Goal: Task Accomplishment & Management: Complete application form

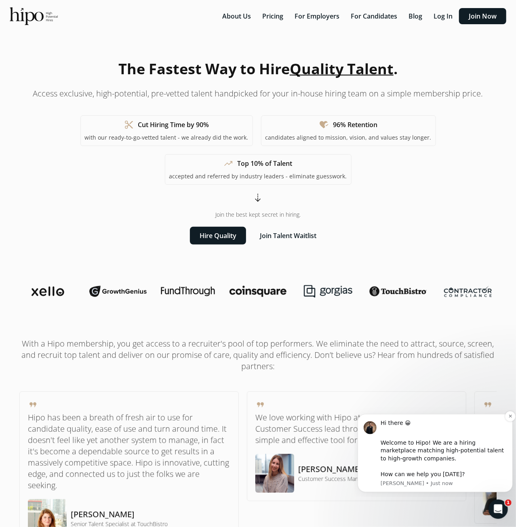
click at [423, 453] on div "Welcome to Hipo! We are a hiring marketplace matching high-potential talent to …" at bounding box center [443, 459] width 126 height 40
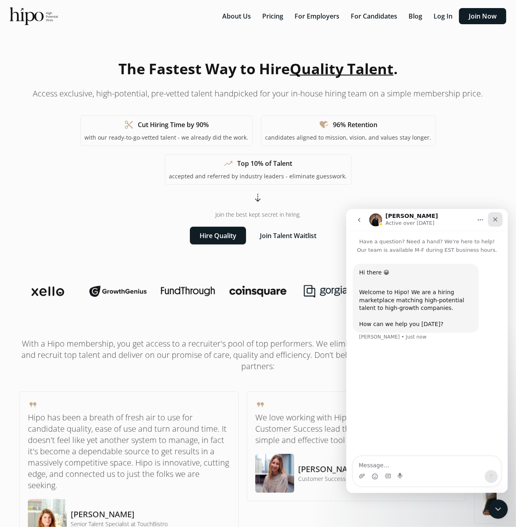
click at [496, 218] on icon "Close" at bounding box center [495, 219] width 4 height 4
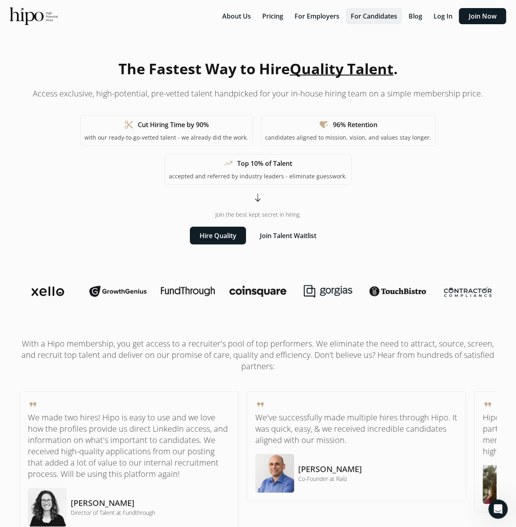
click at [377, 19] on button "For Candidates" at bounding box center [374, 16] width 56 height 16
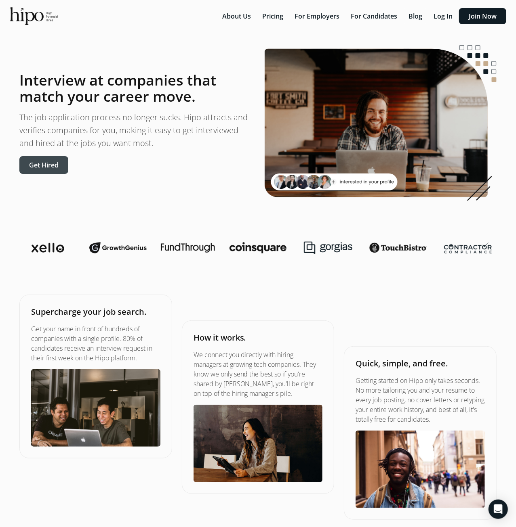
click at [58, 168] on button "Get Hired" at bounding box center [43, 165] width 49 height 18
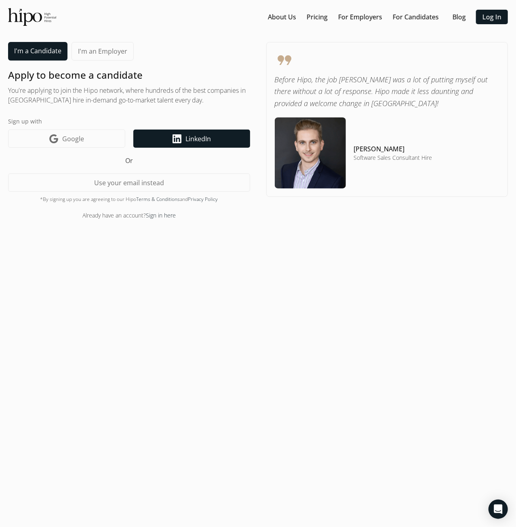
click at [175, 138] on icon at bounding box center [176, 138] width 9 height 9
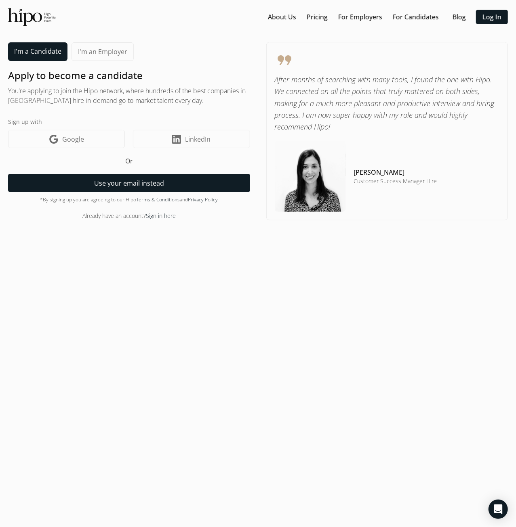
click at [135, 181] on button "Use your email instead" at bounding box center [129, 183] width 242 height 18
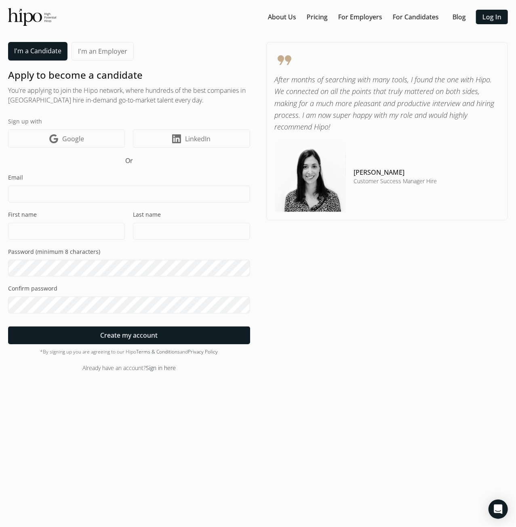
click at [132, 192] on input at bounding box center [129, 194] width 242 height 17
type input "kzubek@wp.pl"
type input "Krzysztof"
type input "Zubek"
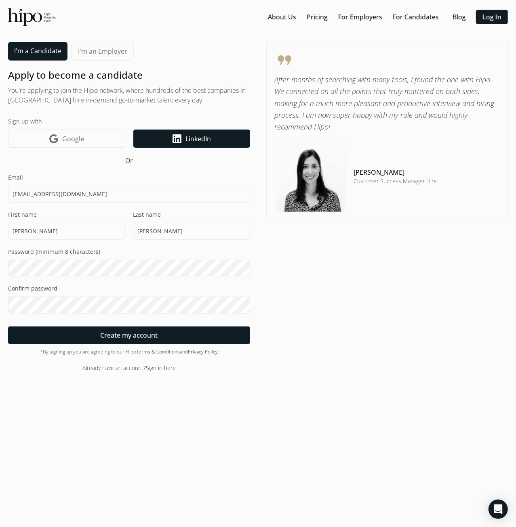
click at [211, 130] on link "LinkedIn icon LinkedIn" at bounding box center [191, 139] width 116 height 18
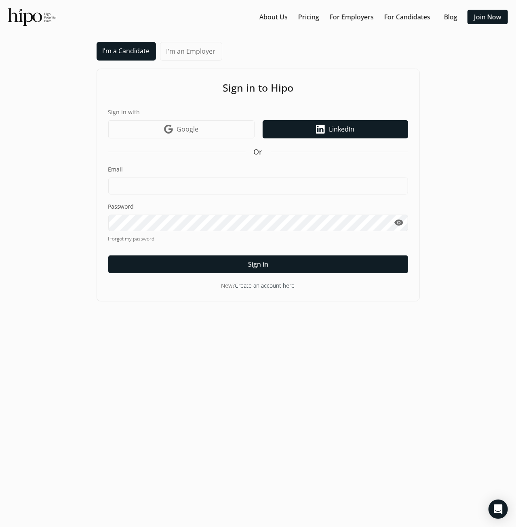
click at [348, 126] on span "LinkedIn" at bounding box center [341, 129] width 25 height 10
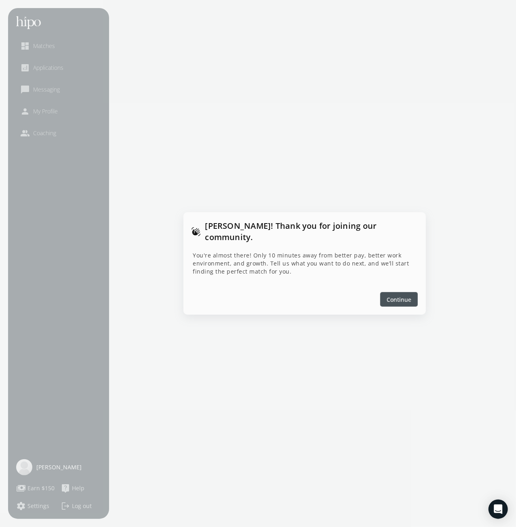
click at [401, 297] on span "Continue" at bounding box center [398, 300] width 25 height 8
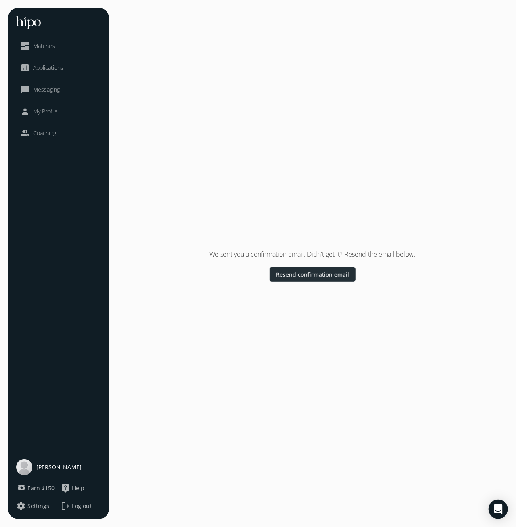
click at [318, 275] on span "Resend confirmation email" at bounding box center [312, 275] width 73 height 8
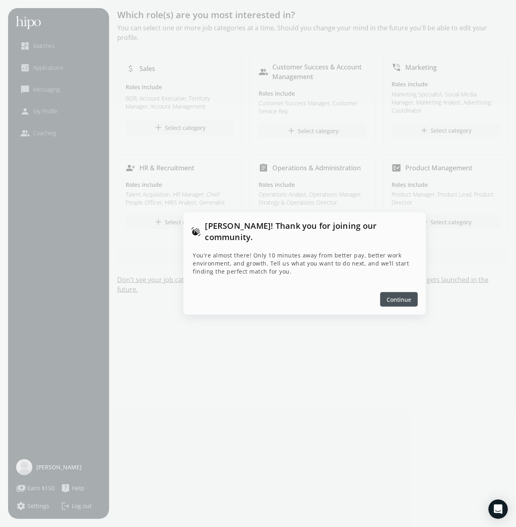
click at [398, 296] on span "Continue" at bounding box center [398, 300] width 25 height 8
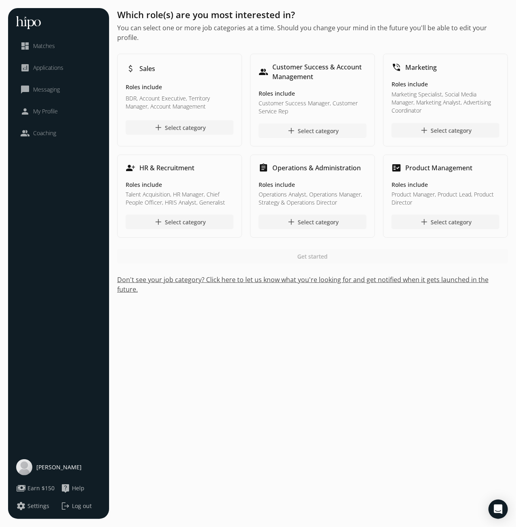
click at [313, 126] on div "add Select category" at bounding box center [312, 131] width 52 height 10
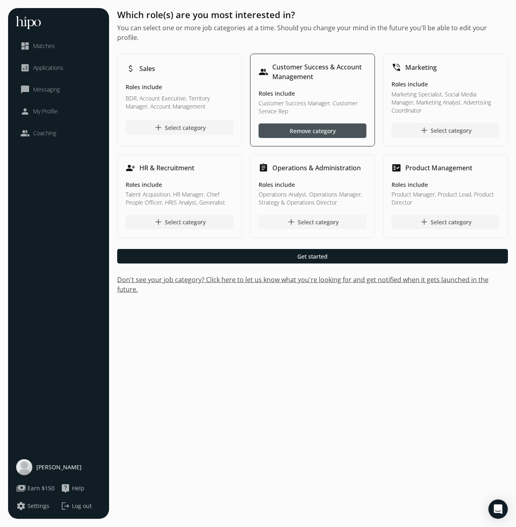
click at [307, 217] on div "add Select category" at bounding box center [312, 222] width 52 height 10
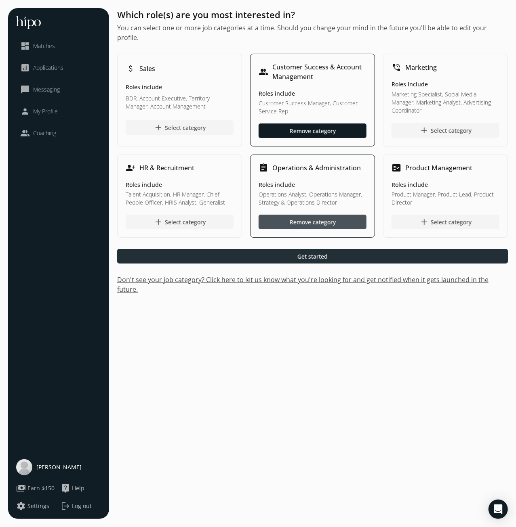
click at [320, 252] on span "Get started" at bounding box center [312, 256] width 30 height 8
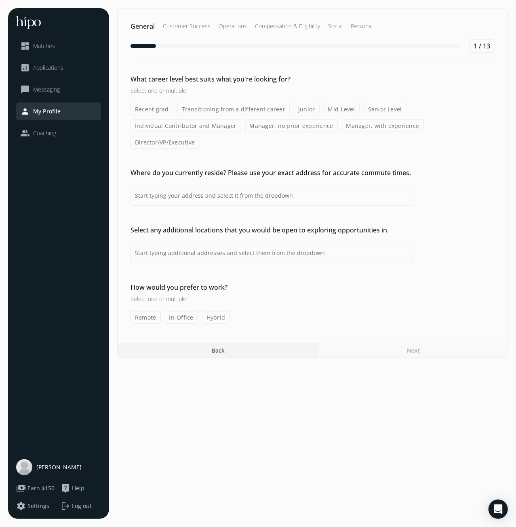
click at [268, 126] on label "Manager, no prior experience" at bounding box center [291, 126] width 92 height 13
click at [0, 0] on input "Manager, no prior experience" at bounding box center [0, 0] width 0 height 0
click at [352, 124] on label "Manager, with experience" at bounding box center [383, 126] width 82 height 13
click at [0, 0] on input "Manager, with experience" at bounding box center [0, 0] width 0 height 0
click at [367, 110] on label "Senior Level" at bounding box center [384, 109] width 43 height 13
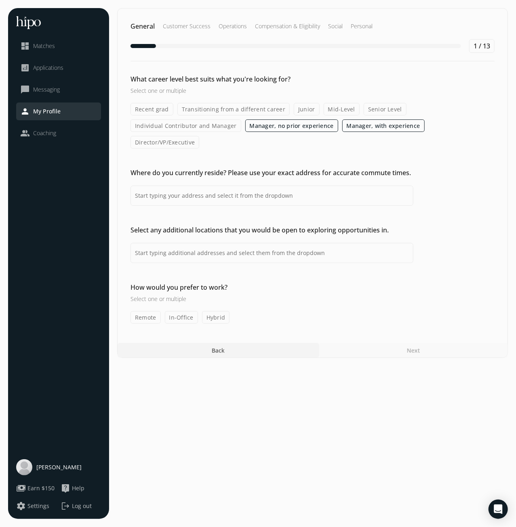
click at [0, 0] on input "Senior Level" at bounding box center [0, 0] width 0 height 0
click at [327, 109] on label "Mid-Level" at bounding box center [341, 109] width 36 height 13
click at [0, 0] on input "Mid-Level" at bounding box center [0, 0] width 0 height 0
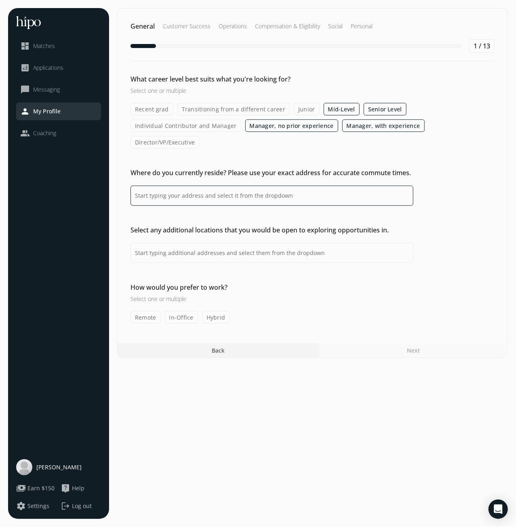
click at [251, 186] on input at bounding box center [271, 196] width 283 height 20
click at [474, 225] on div "Select any additional locations that you would be open to exploring opportuniti…" at bounding box center [313, 244] width 390 height 38
click at [148, 311] on label "Remote" at bounding box center [145, 317] width 30 height 13
click at [0, 0] on input "Remote" at bounding box center [0, 0] width 0 height 0
click at [419, 343] on div "Next" at bounding box center [413, 350] width 189 height 15
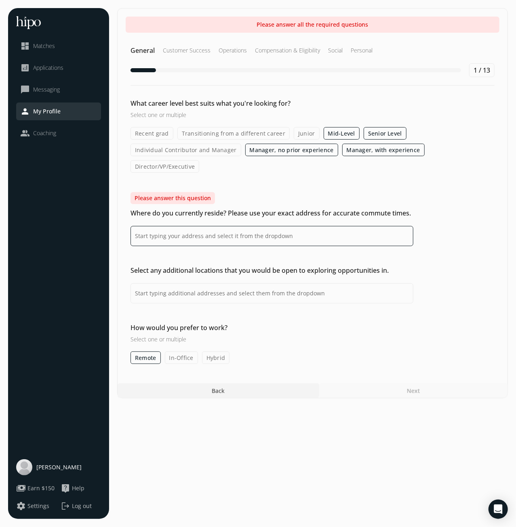
click at [277, 226] on input at bounding box center [271, 236] width 283 height 20
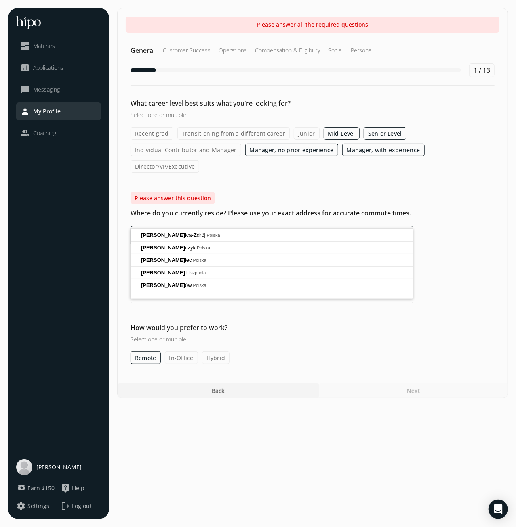
type input "P"
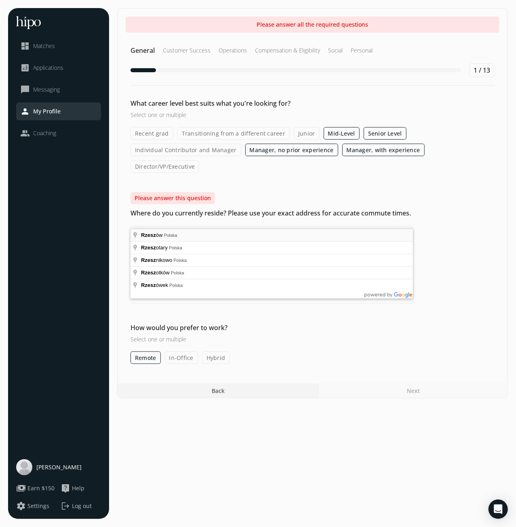
type input "[GEOGRAPHIC_DATA], [GEOGRAPHIC_DATA]"
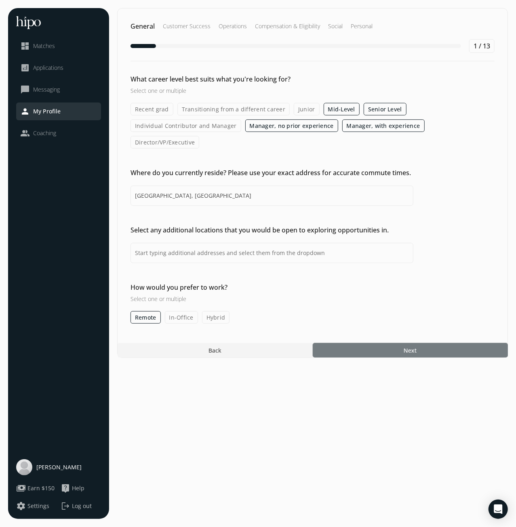
click at [406, 346] on span "Next" at bounding box center [409, 350] width 13 height 8
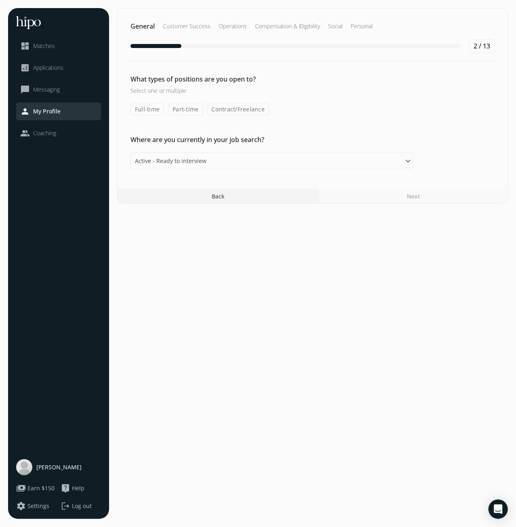
click at [155, 110] on label "Full-time" at bounding box center [147, 109] width 34 height 13
click at [0, 0] on input "Full-time" at bounding box center [0, 0] width 0 height 0
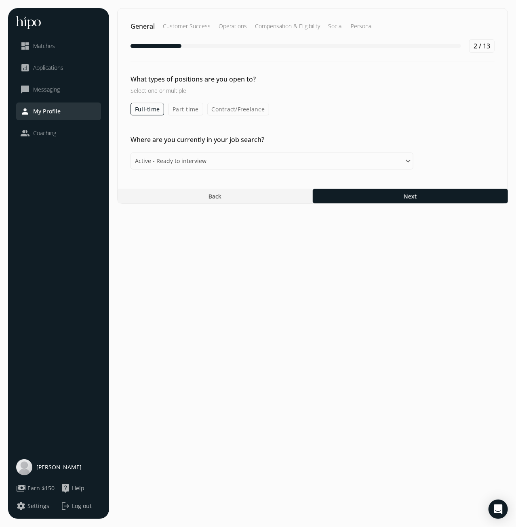
click at [179, 110] on label "Part-time" at bounding box center [185, 109] width 35 height 13
click at [0, 0] on input "Part-time" at bounding box center [0, 0] width 0 height 0
click at [242, 109] on label "Contract/Freelance" at bounding box center [239, 109] width 62 height 13
click at [0, 0] on input "Contract/Freelance" at bounding box center [0, 0] width 0 height 0
click at [130, 153] on select "Please select an option Active - Ready to interview Passive - Open to exploring…" at bounding box center [271, 161] width 283 height 17
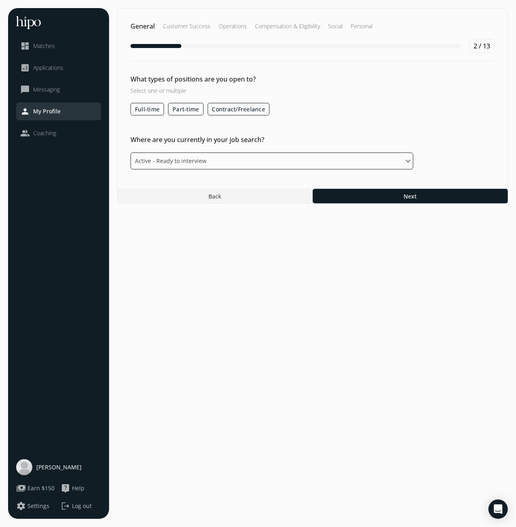
click at [231, 155] on select "Please select an option Active - Ready to interview Passive - Open to exploring…" at bounding box center [271, 161] width 283 height 17
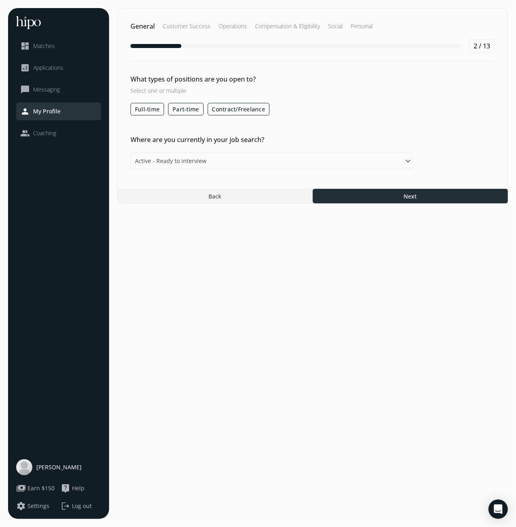
click at [400, 197] on div at bounding box center [410, 196] width 195 height 15
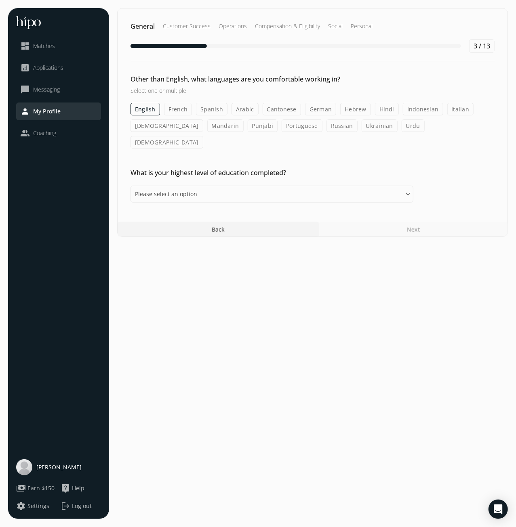
click at [377, 222] on div "Next" at bounding box center [413, 229] width 189 height 15
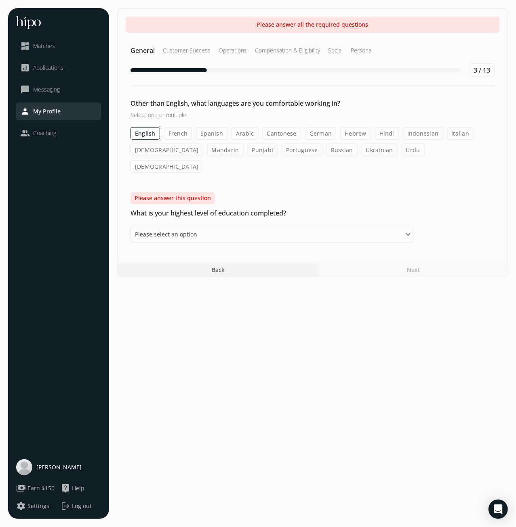
click at [134, 128] on label "English" at bounding box center [144, 133] width 29 height 13
click at [0, 0] on input "English" at bounding box center [0, 0] width 0 height 0
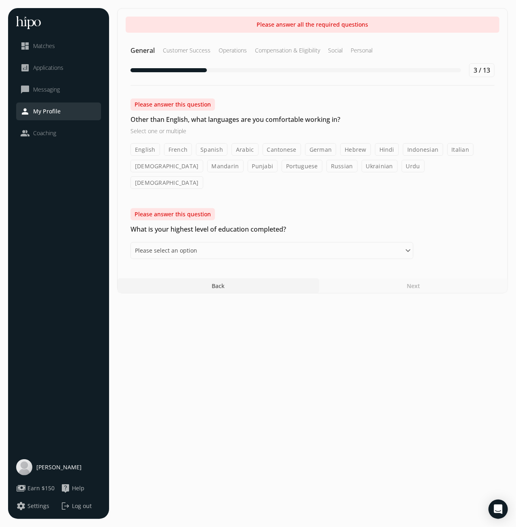
click at [143, 151] on label "English" at bounding box center [144, 149] width 29 height 13
click at [0, 0] on input "English" at bounding box center [0, 0] width 0 height 0
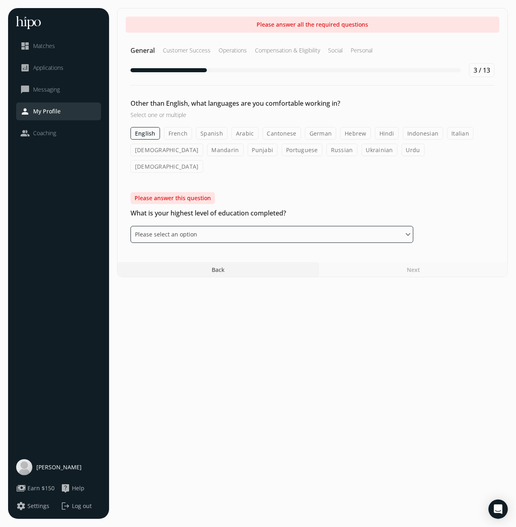
click at [130, 226] on select "Please select an option Some High School High School Diploma Some University or…" at bounding box center [271, 234] width 283 height 17
select select "bachelor"
click option "Bachelors Degree" at bounding box center [0, 0] width 0 height 0
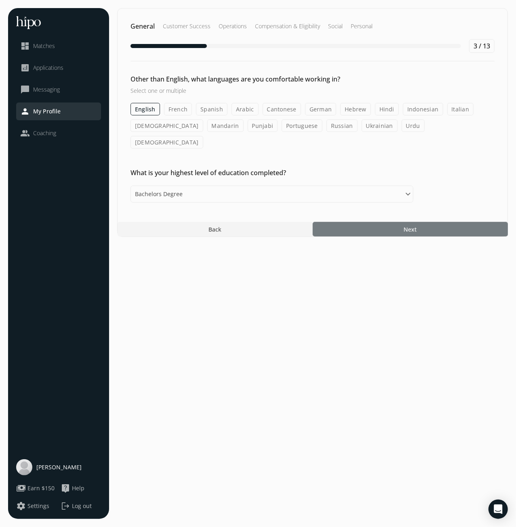
click at [373, 222] on div at bounding box center [410, 229] width 195 height 15
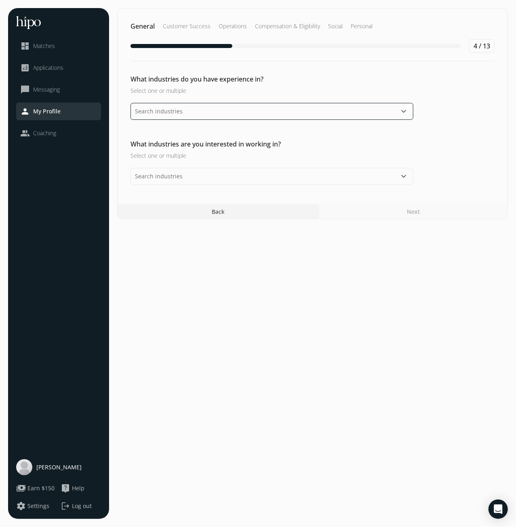
click at [294, 113] on input "text" at bounding box center [271, 111] width 283 height 17
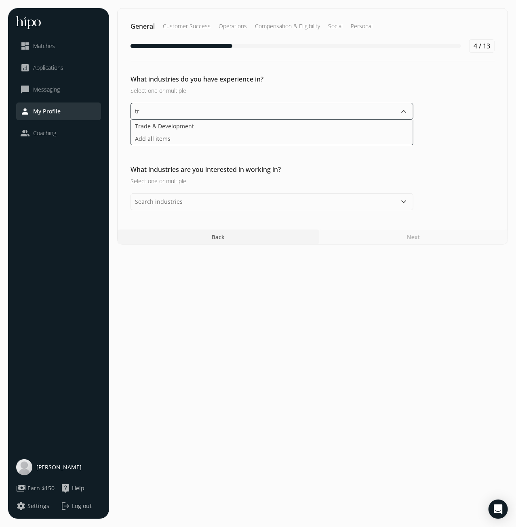
type input "t"
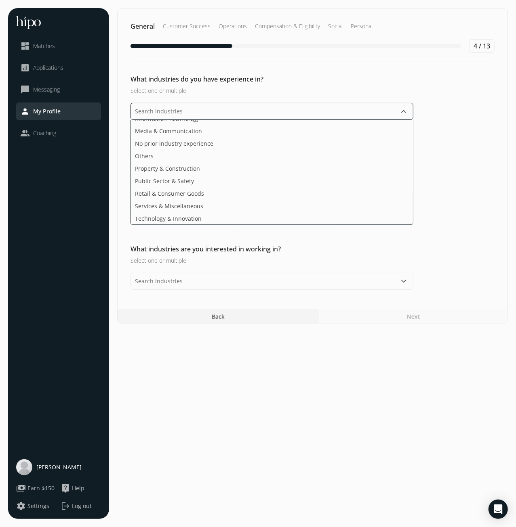
scroll to position [158, 0]
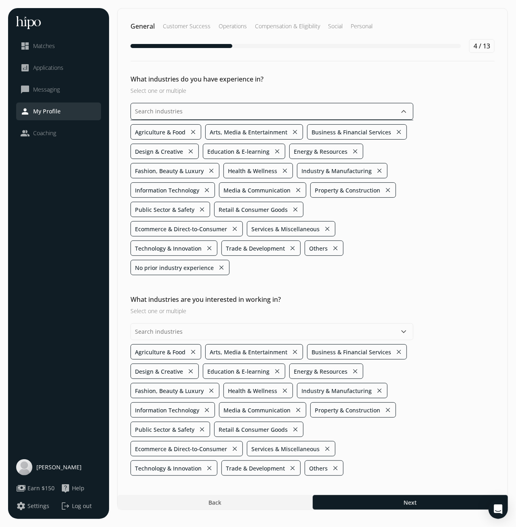
click at [232, 111] on input "text" at bounding box center [271, 111] width 283 height 17
type input "travel"
click at [327, 128] on span "Business & Financial Services" at bounding box center [351, 132] width 80 height 8
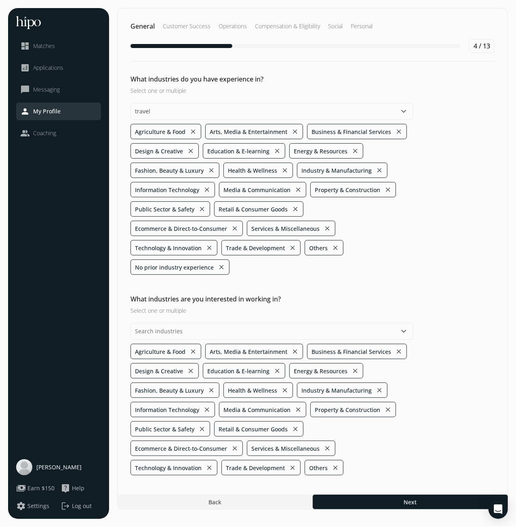
click at [342, 129] on span "Business & Financial Services" at bounding box center [351, 132] width 80 height 8
click at [207, 495] on div at bounding box center [215, 502] width 195 height 15
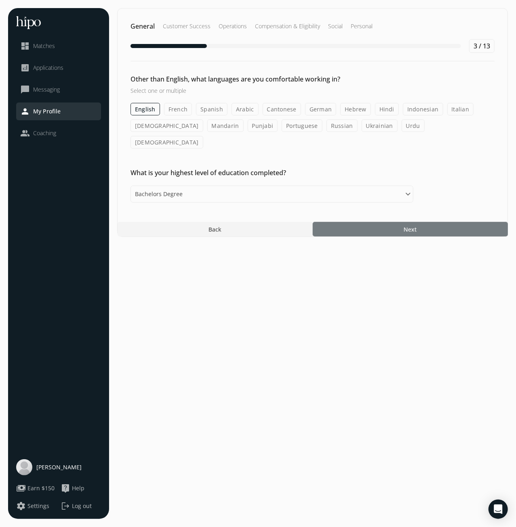
click at [371, 222] on div at bounding box center [410, 229] width 195 height 15
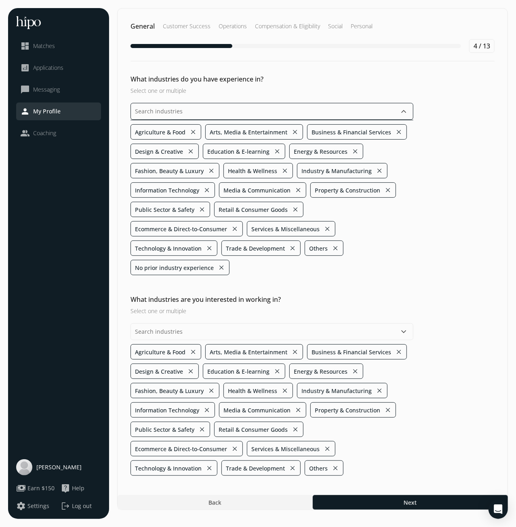
click at [378, 110] on input "text" at bounding box center [271, 111] width 283 height 17
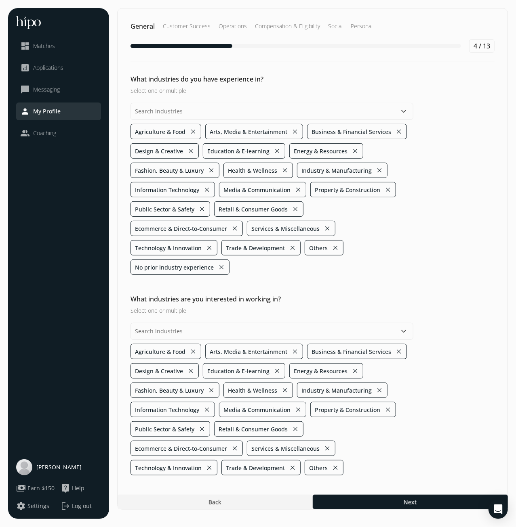
click at [407, 109] on button "keyboard_arrow_down" at bounding box center [404, 112] width 10 height 10
drag, startPoint x: 219, startPoint y: 264, endPoint x: 215, endPoint y: 260, distance: 6.3
click at [219, 264] on button "close" at bounding box center [221, 267] width 7 height 11
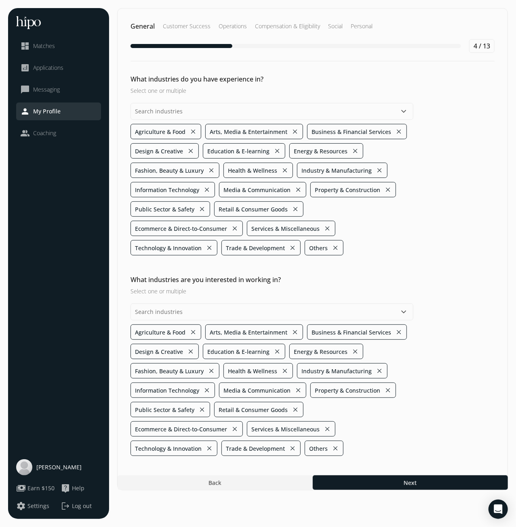
click at [209, 244] on button "close" at bounding box center [209, 247] width 7 height 11
click at [294, 206] on button "close" at bounding box center [295, 209] width 7 height 11
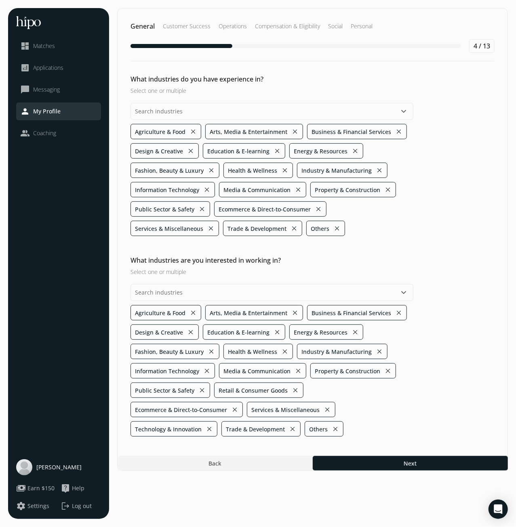
click at [200, 208] on button "close" at bounding box center [201, 209] width 7 height 11
click at [208, 189] on button "close" at bounding box center [206, 189] width 7 height 11
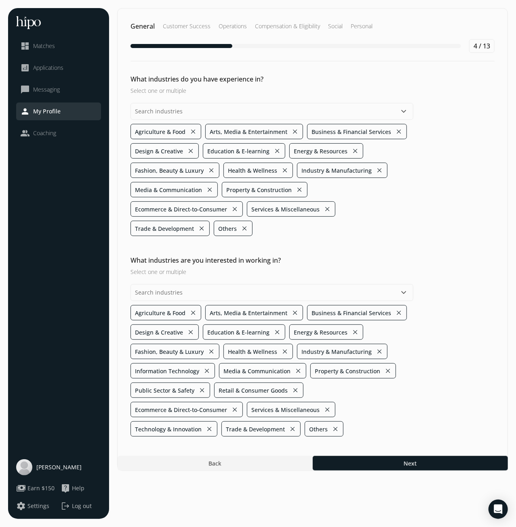
click at [208, 189] on button "close" at bounding box center [209, 189] width 7 height 11
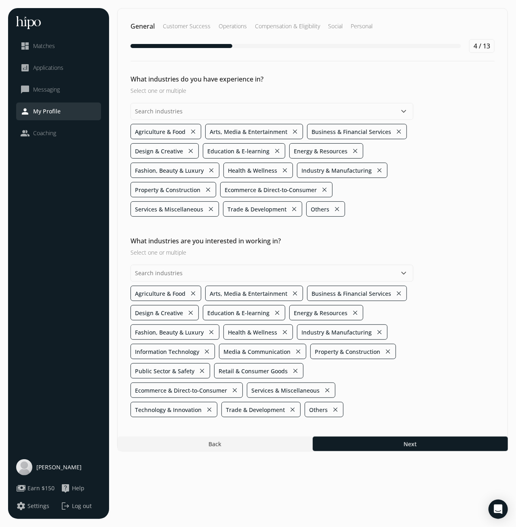
click at [208, 189] on button "close" at bounding box center [207, 189] width 7 height 11
click at [210, 170] on button "close" at bounding box center [211, 170] width 7 height 11
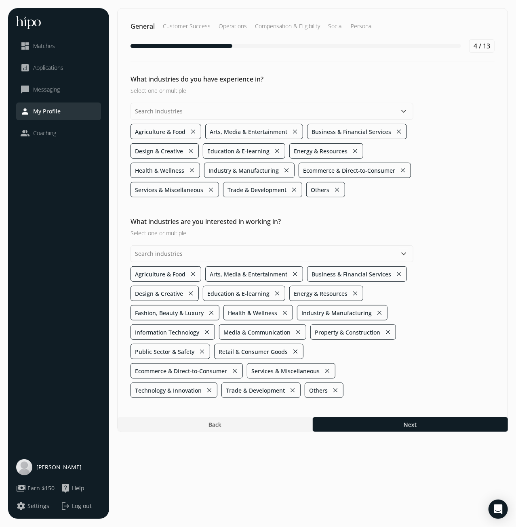
click at [189, 170] on button "close" at bounding box center [191, 170] width 7 height 11
click at [211, 169] on button "close" at bounding box center [212, 170] width 7 height 11
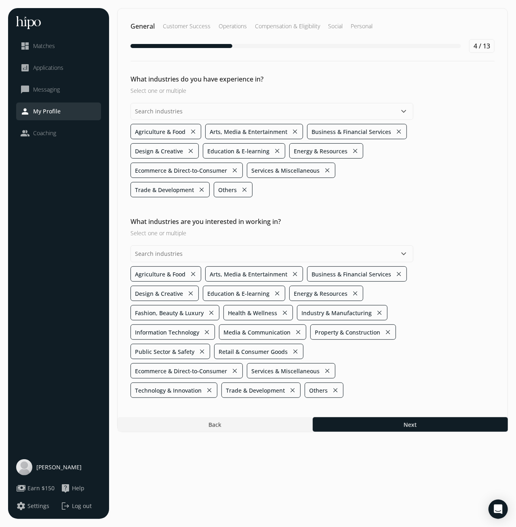
click at [190, 149] on button "close" at bounding box center [190, 150] width 7 height 11
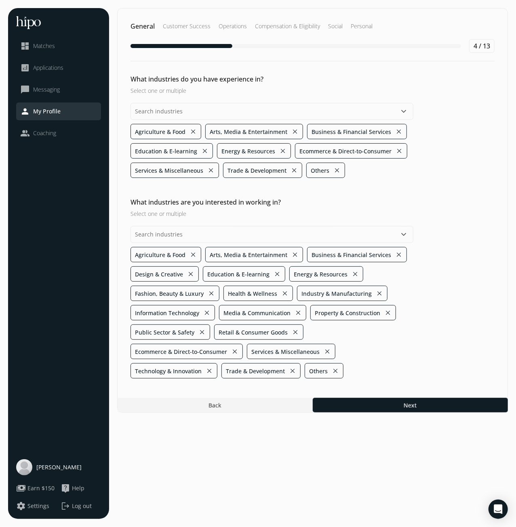
click at [292, 130] on button "close" at bounding box center [294, 131] width 7 height 11
click at [192, 130] on button "close" at bounding box center [192, 131] width 7 height 11
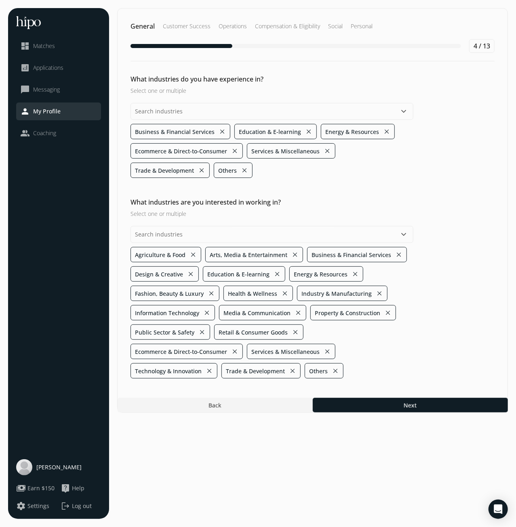
click at [401, 234] on button "keyboard_arrow_down" at bounding box center [404, 235] width 10 height 10
click at [192, 252] on button "close" at bounding box center [192, 255] width 7 height 11
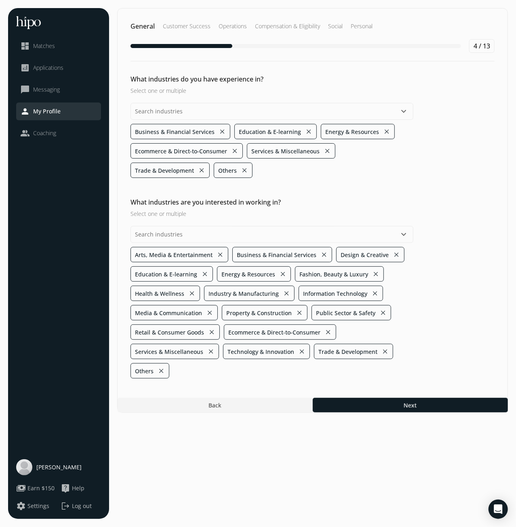
click at [220, 252] on button "close" at bounding box center [219, 254] width 7 height 11
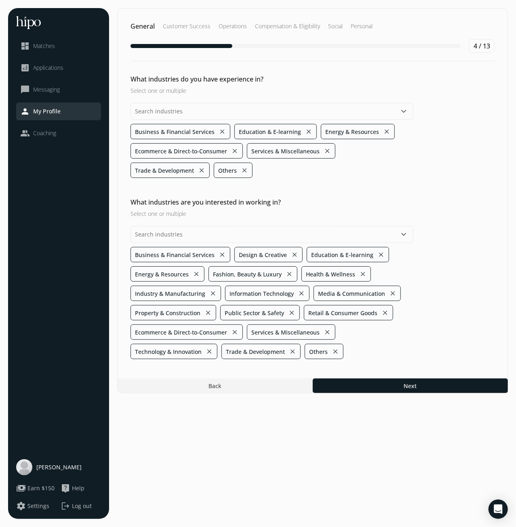
click at [292, 252] on button "close" at bounding box center [294, 254] width 7 height 11
click at [383, 128] on button "close" at bounding box center [386, 131] width 7 height 11
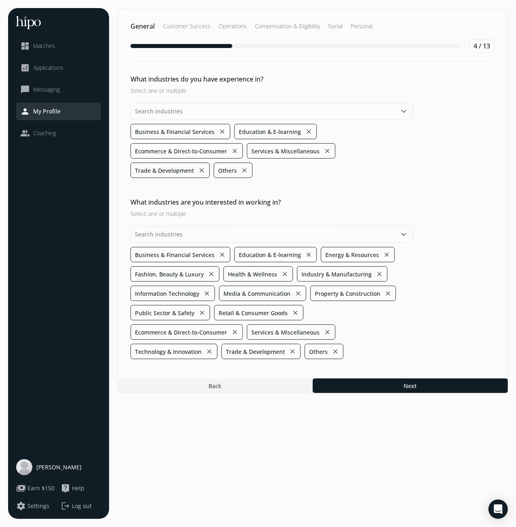
click at [383, 251] on button "close" at bounding box center [386, 254] width 7 height 11
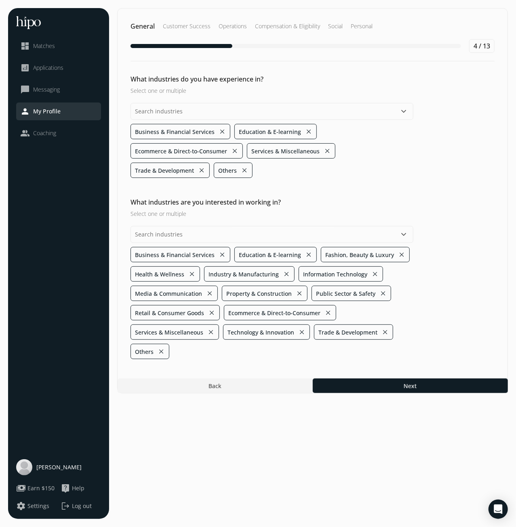
click at [398, 252] on button "close" at bounding box center [401, 254] width 7 height 11
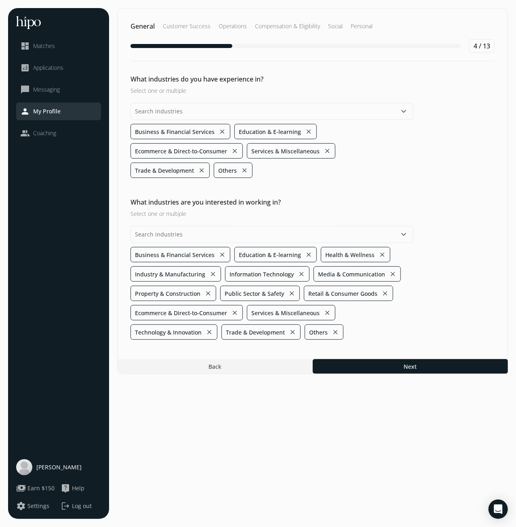
click at [378, 253] on button "close" at bounding box center [381, 254] width 7 height 11
click at [207, 272] on button "close" at bounding box center [206, 274] width 7 height 11
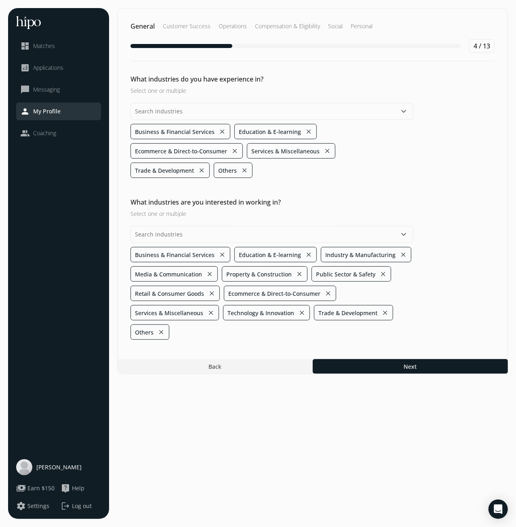
click at [208, 272] on button "close" at bounding box center [209, 274] width 7 height 11
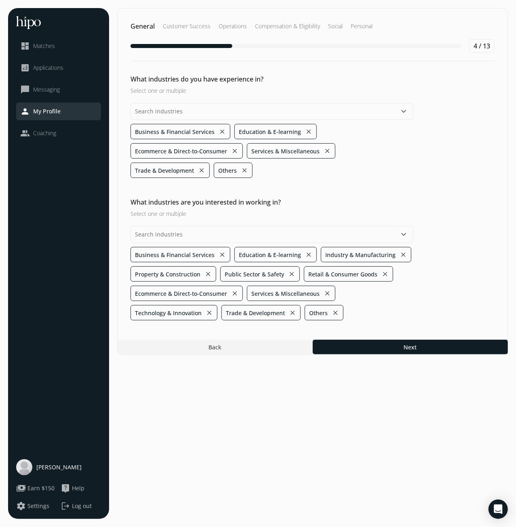
click at [208, 272] on button "close" at bounding box center [207, 274] width 7 height 11
click at [201, 271] on button "close" at bounding box center [201, 274] width 7 height 11
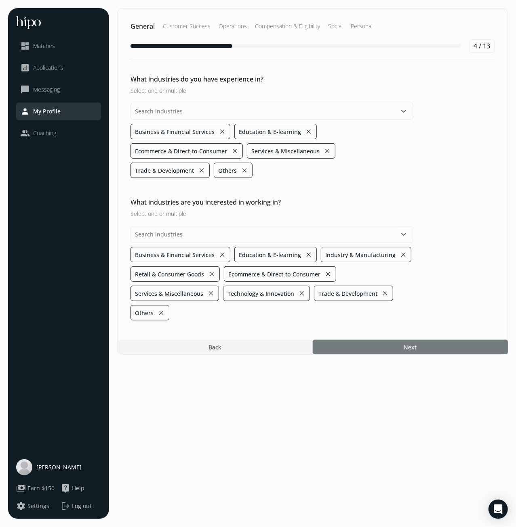
click at [410, 346] on span "Next" at bounding box center [409, 347] width 13 height 8
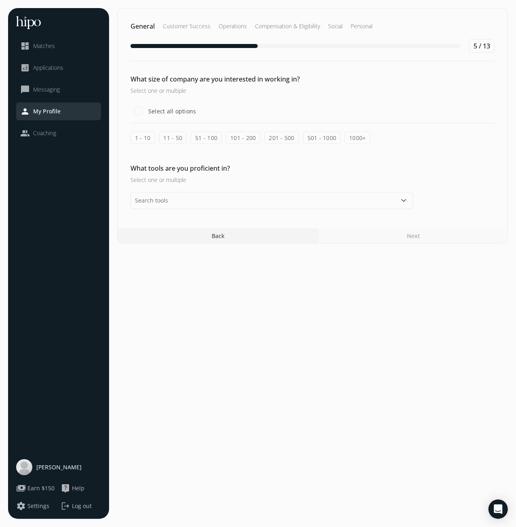
click at [152, 134] on label "1 - 10" at bounding box center [142, 138] width 25 height 13
click at [0, 0] on input "1 - 10" at bounding box center [0, 0] width 0 height 0
click at [174, 137] on label "11 - 50" at bounding box center [173, 138] width 28 height 13
click at [0, 0] on input "11 - 50" at bounding box center [0, 0] width 0 height 0
click at [196, 138] on label "51 - 100" at bounding box center [206, 138] width 31 height 13
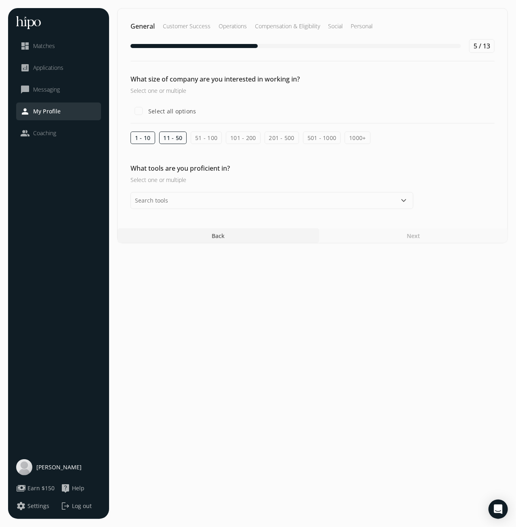
click at [0, 0] on input "51 - 100" at bounding box center [0, 0] width 0 height 0
click at [235, 136] on label "101 - 200" at bounding box center [243, 138] width 34 height 13
click at [0, 0] on input "101 - 200" at bounding box center [0, 0] width 0 height 0
click at [277, 133] on label "201 - 500" at bounding box center [281, 138] width 34 height 13
click at [0, 0] on input "201 - 500" at bounding box center [0, 0] width 0 height 0
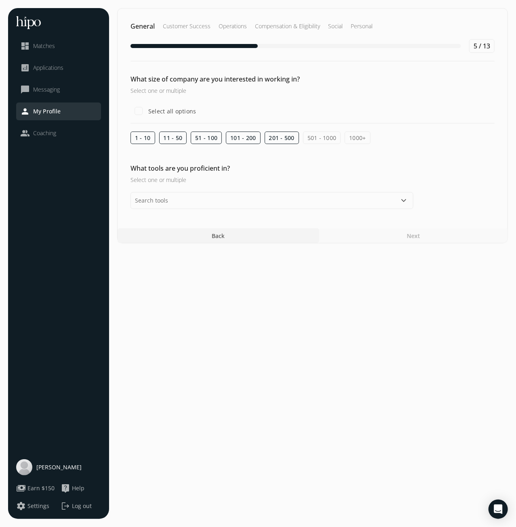
click at [306, 136] on label "501 - 1000" at bounding box center [322, 138] width 38 height 13
click at [0, 0] on input "501 - 1000" at bounding box center [0, 0] width 0 height 0
click at [347, 138] on label "1000+" at bounding box center [356, 138] width 25 height 13
click at [0, 0] on input "1000+" at bounding box center [0, 0] width 0 height 0
checkbox input "true"
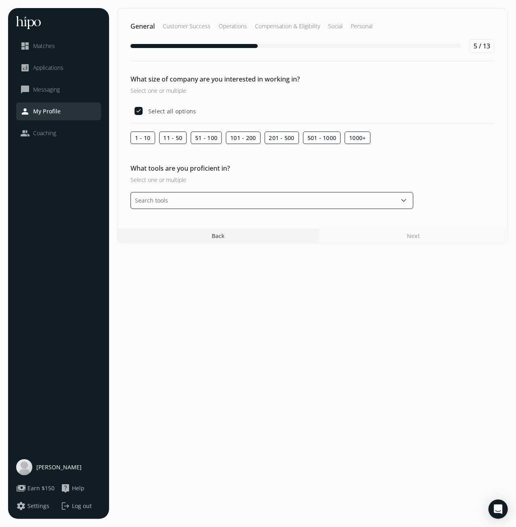
click at [180, 203] on input "text" at bounding box center [271, 200] width 283 height 17
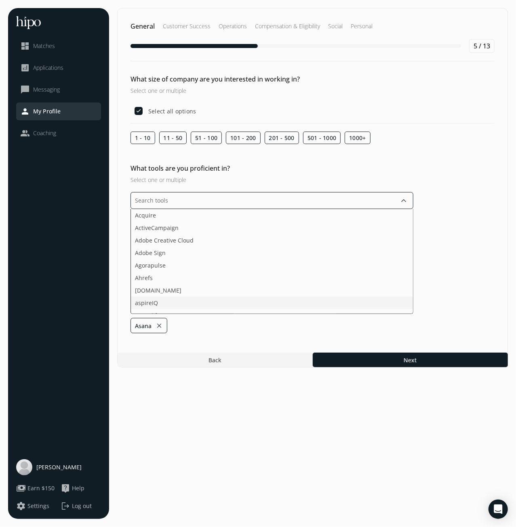
click at [158, 299] on li "aspireIQ" at bounding box center [272, 303] width 282 height 13
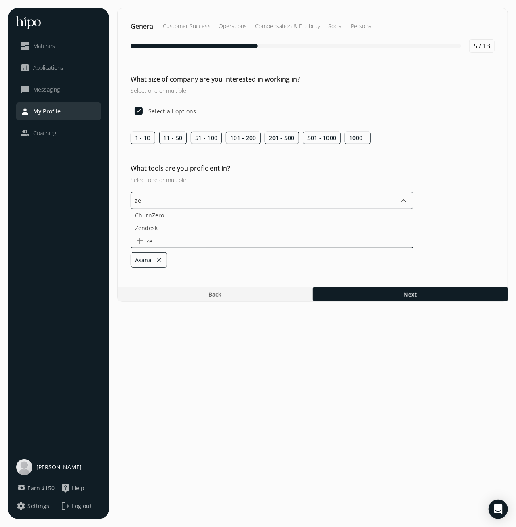
type input "[DEMOGRAPHIC_DATA]"
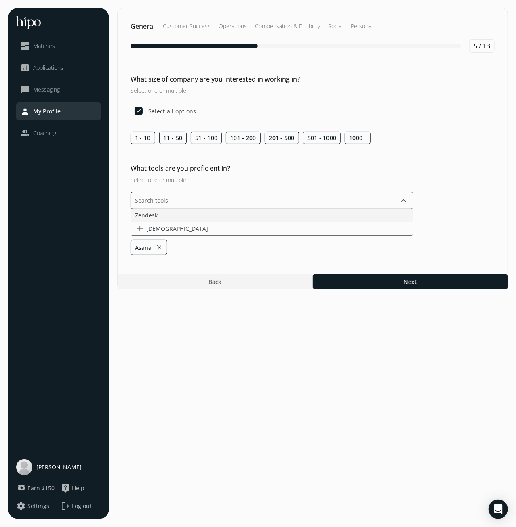
click at [154, 216] on span "Zendesk" at bounding box center [146, 215] width 23 height 8
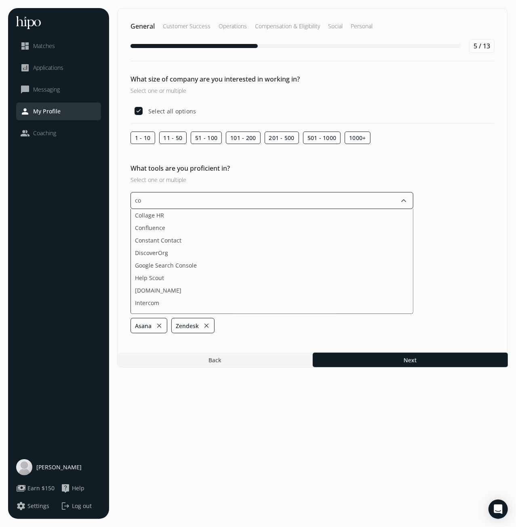
type input "c"
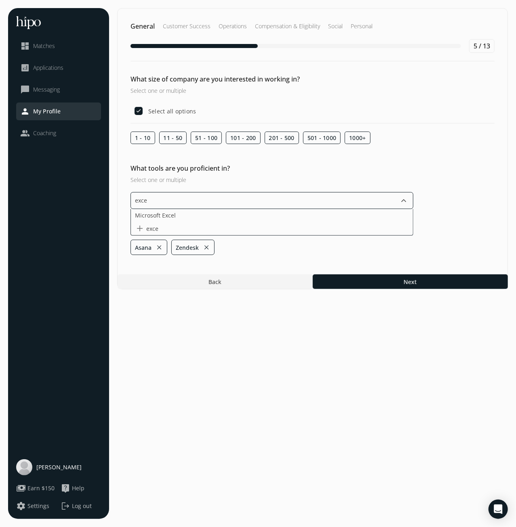
type input "excel"
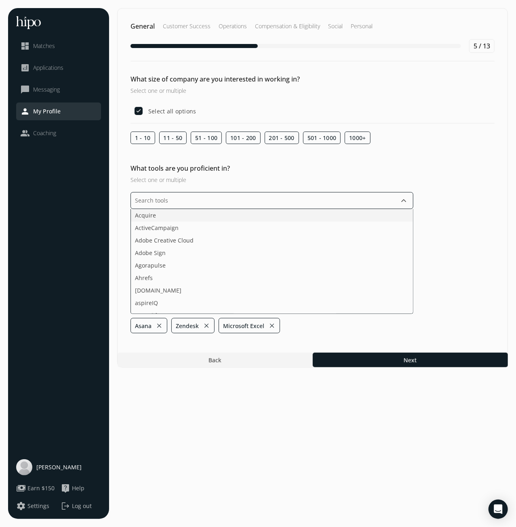
click at [160, 215] on li "Acquire" at bounding box center [272, 215] width 282 height 13
type input "goo"
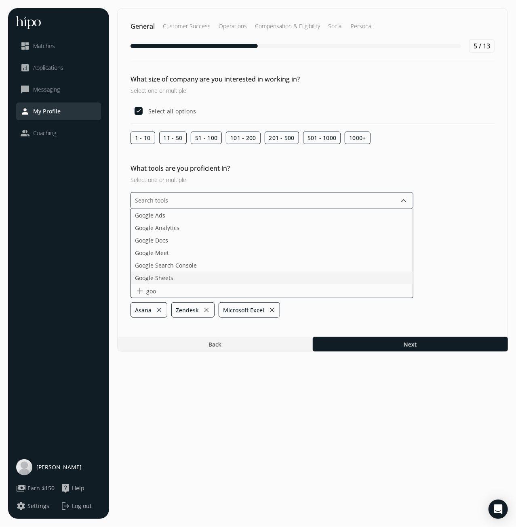
click at [168, 275] on li "Google Sheets" at bounding box center [272, 278] width 282 height 13
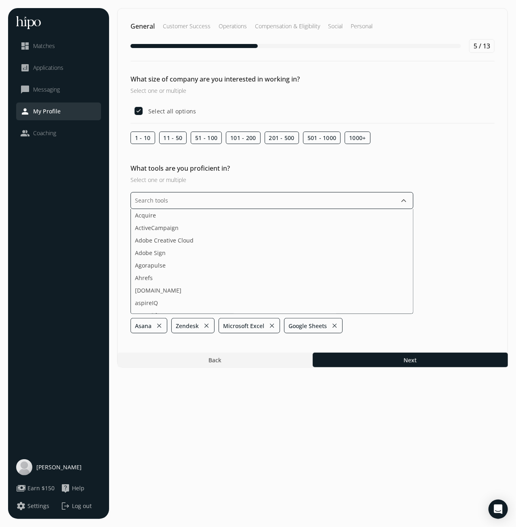
click at [173, 199] on input "text" at bounding box center [271, 200] width 283 height 17
type input "goo"
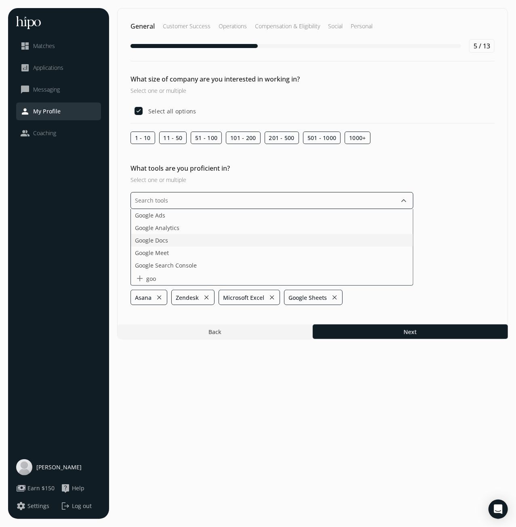
click at [157, 239] on span "Google Docs" at bounding box center [151, 240] width 33 height 8
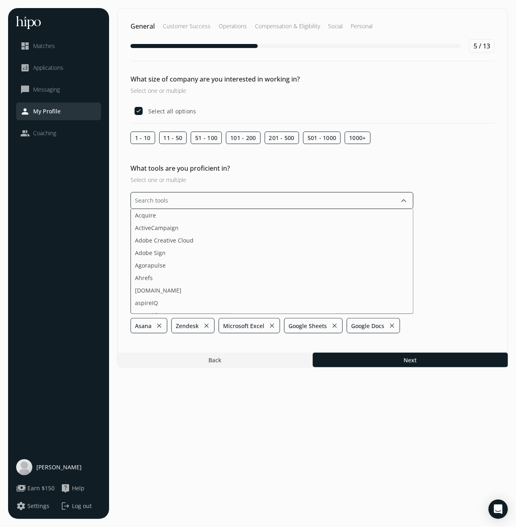
click at [187, 202] on input "text" at bounding box center [271, 200] width 283 height 17
type input "goo"
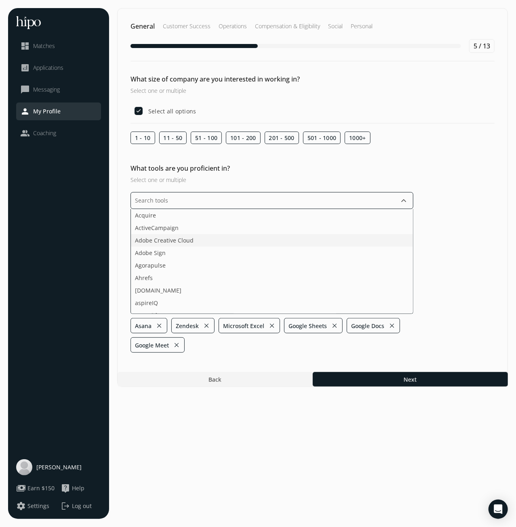
click at [187, 240] on li "Adobe Creative Cloud" at bounding box center [272, 240] width 282 height 13
click at [165, 270] on li "Domo" at bounding box center [272, 271] width 282 height 13
click at [174, 277] on li "Facebook" at bounding box center [272, 280] width 282 height 13
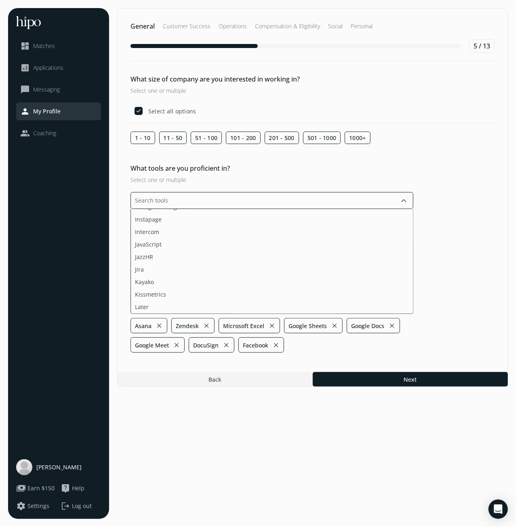
scroll to position [799, 0]
click at [210, 256] on li "Kayako" at bounding box center [272, 254] width 282 height 13
click at [189, 277] on li "LinkedIn" at bounding box center [272, 276] width 282 height 13
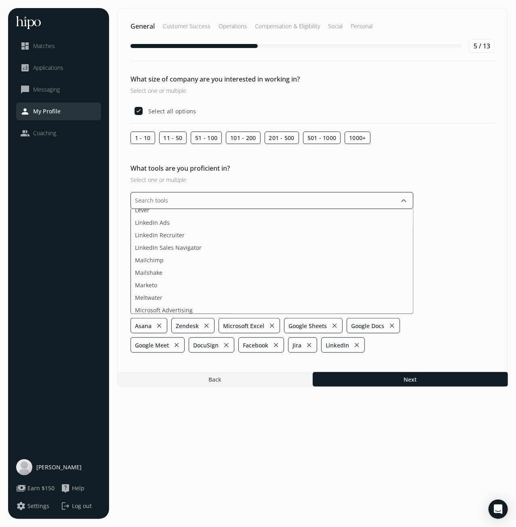
scroll to position [959, 0]
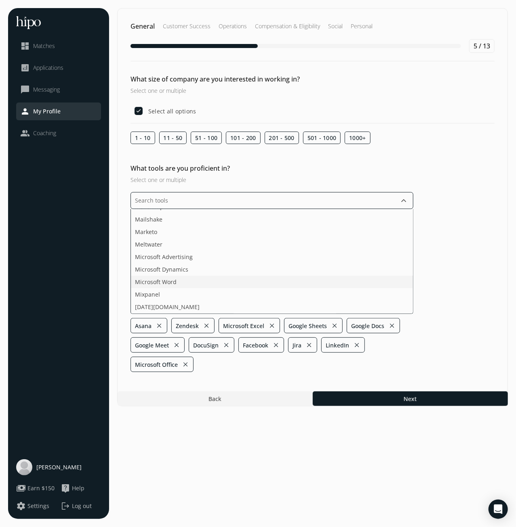
click at [164, 282] on span "Microsoft Word" at bounding box center [156, 282] width 42 height 8
click at [164, 282] on li "Microsoft Word" at bounding box center [272, 282] width 282 height 13
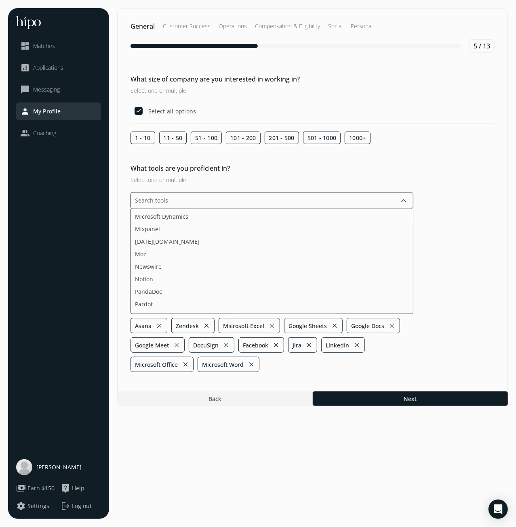
scroll to position [1066, 0]
click at [195, 227] on li "PandaDoc" at bounding box center [272, 226] width 282 height 13
click at [218, 244] on li "Sketch" at bounding box center [272, 241] width 282 height 13
click at [218, 244] on li "Social media platforms" at bounding box center [272, 241] width 282 height 13
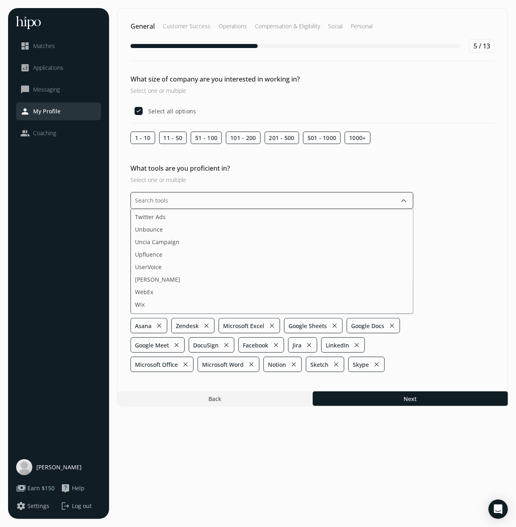
scroll to position [1386, 0]
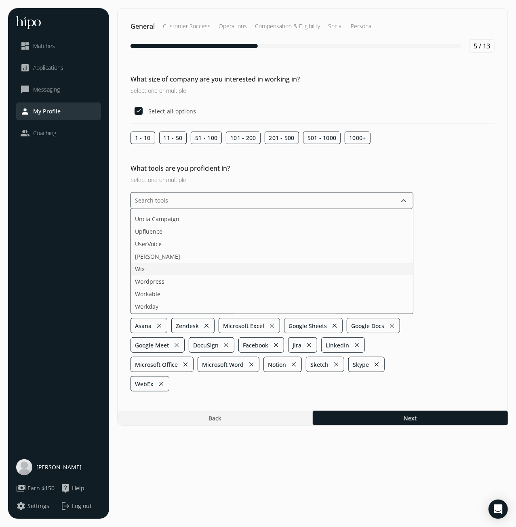
click at [173, 265] on li "Wix" at bounding box center [272, 269] width 282 height 13
click at [163, 294] on ul "Acquire ActiveCampaign Adobe Creative Cloud Adobe Sign Agorapulse Ahrefs [DOMAI…" at bounding box center [271, 261] width 283 height 105
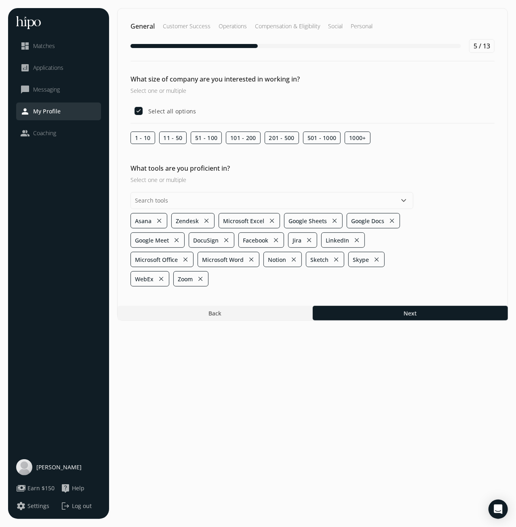
click at [330, 171] on h2 "What tools are you proficient in?" at bounding box center [271, 169] width 283 height 10
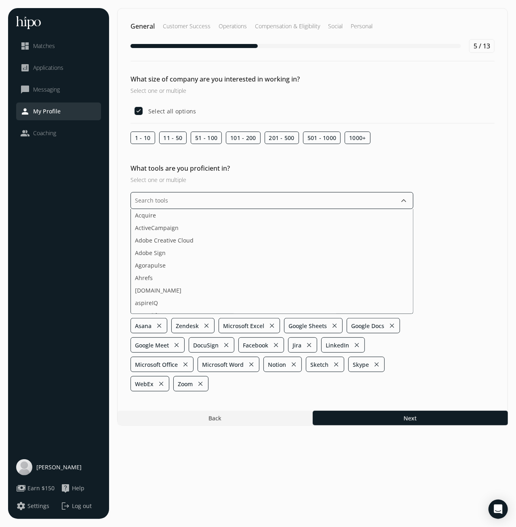
click at [212, 201] on input "text" at bounding box center [271, 200] width 283 height 17
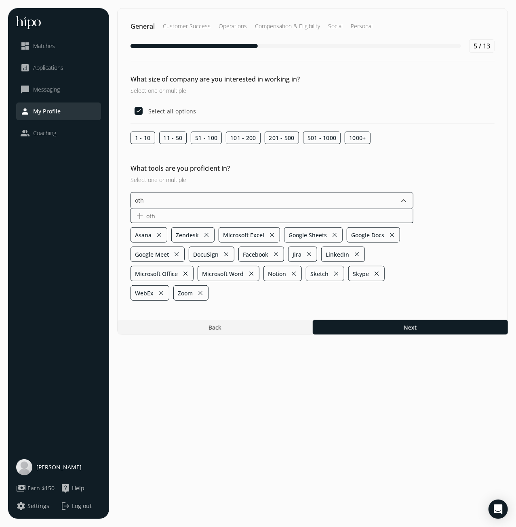
type input "oth"
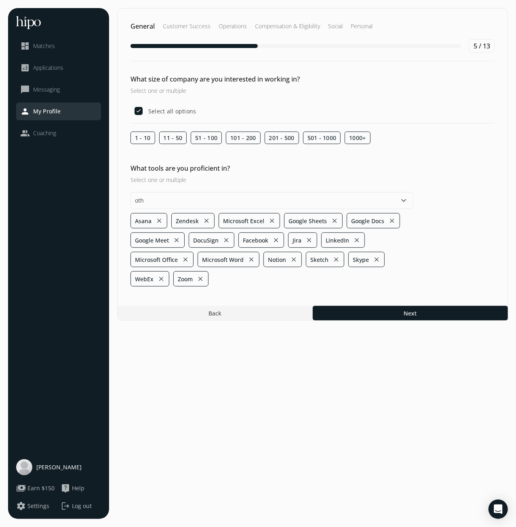
click at [403, 165] on h2 "What tools are you proficient in?" at bounding box center [271, 169] width 283 height 10
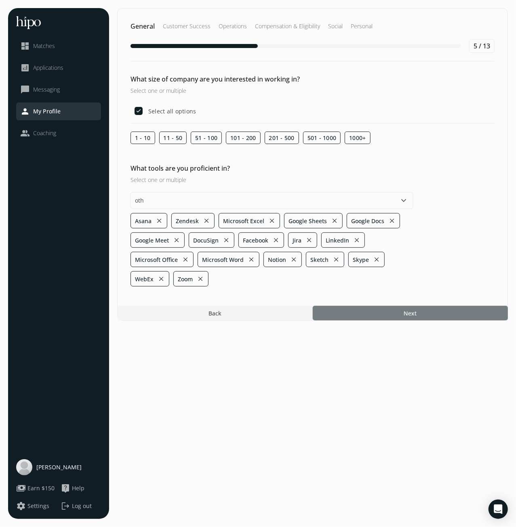
click at [412, 313] on span "Next" at bounding box center [409, 313] width 13 height 8
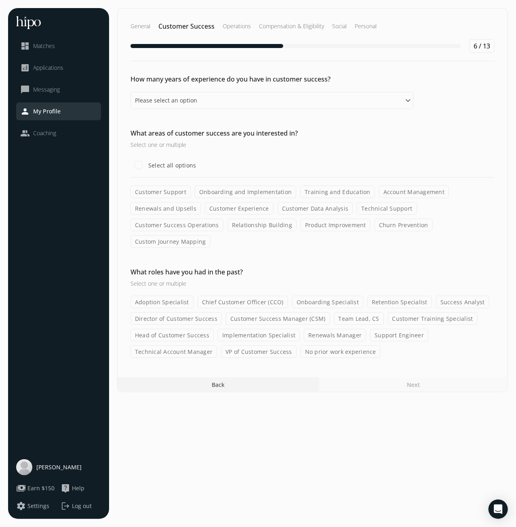
click at [171, 190] on label "Customer Support" at bounding box center [160, 192] width 60 height 13
click at [0, 0] on input "Customer Support" at bounding box center [0, 0] width 0 height 0
click at [385, 191] on label "Account Management" at bounding box center [414, 192] width 70 height 13
click at [0, 0] on input "Account Management" at bounding box center [0, 0] width 0 height 0
click at [261, 207] on label "Customer Experience" at bounding box center [239, 208] width 69 height 13
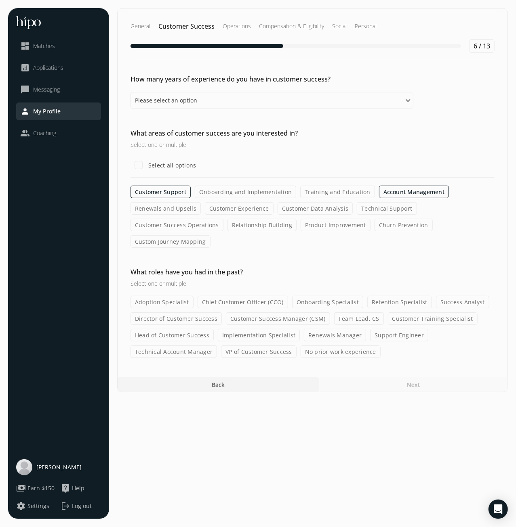
click at [0, 0] on input "Customer Experience" at bounding box center [0, 0] width 0 height 0
click at [374, 207] on label "Technical Support" at bounding box center [387, 208] width 60 height 13
click at [0, 0] on input "Technical Support" at bounding box center [0, 0] width 0 height 0
click at [196, 227] on label "Customer Success Operations" at bounding box center [176, 225] width 93 height 13
click at [0, 0] on input "Customer Success Operations" at bounding box center [0, 0] width 0 height 0
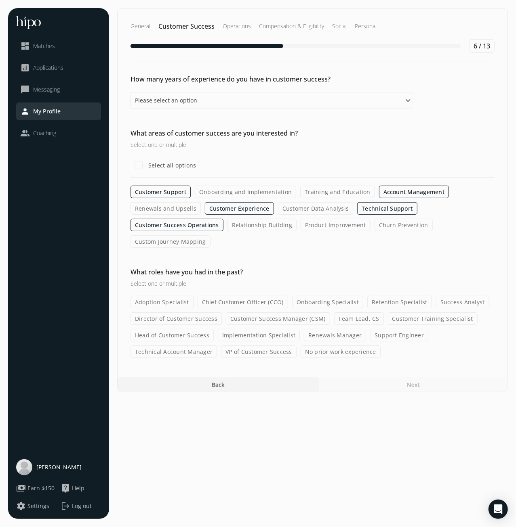
click at [266, 226] on label "Relationship Building" at bounding box center [261, 225] width 69 height 13
click at [0, 0] on input "Relationship Building" at bounding box center [0, 0] width 0 height 0
click at [350, 223] on label "Product Improvement" at bounding box center [335, 225] width 70 height 13
click at [0, 0] on input "Product Improvement" at bounding box center [0, 0] width 0 height 0
click at [164, 166] on label "Select all options" at bounding box center [172, 165] width 50 height 8
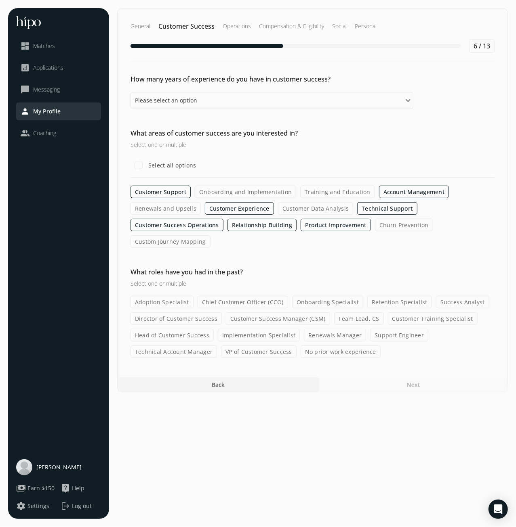
click at [147, 166] on input "Select all options" at bounding box center [138, 165] width 16 height 16
checkbox input "true"
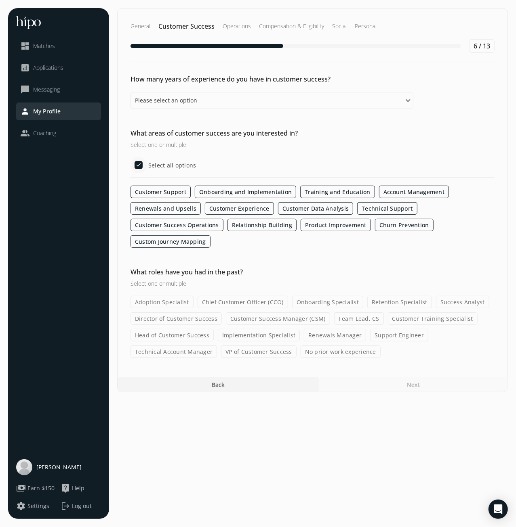
click at [180, 301] on label "Adoption Specialist" at bounding box center [161, 302] width 63 height 13
click at [0, 0] on input "Adoption Specialist" at bounding box center [0, 0] width 0 height 0
click at [365, 316] on label "Team Lead, CS" at bounding box center [359, 319] width 50 height 13
click at [0, 0] on input "Team Lead, CS" at bounding box center [0, 0] width 0 height 0
click at [424, 315] on label "Customer Training Specialist" at bounding box center [433, 319] width 90 height 13
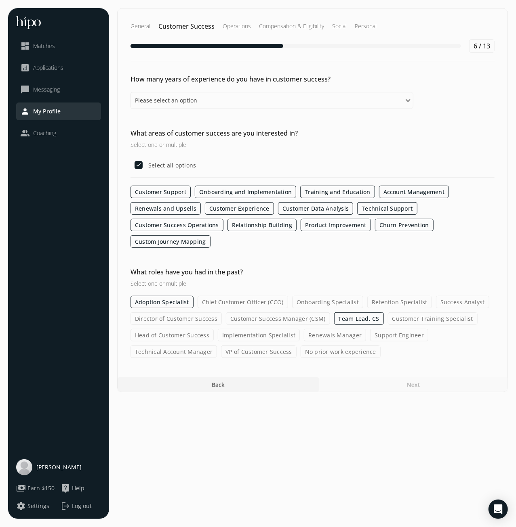
click at [0, 0] on input "Customer Training Specialist" at bounding box center [0, 0] width 0 height 0
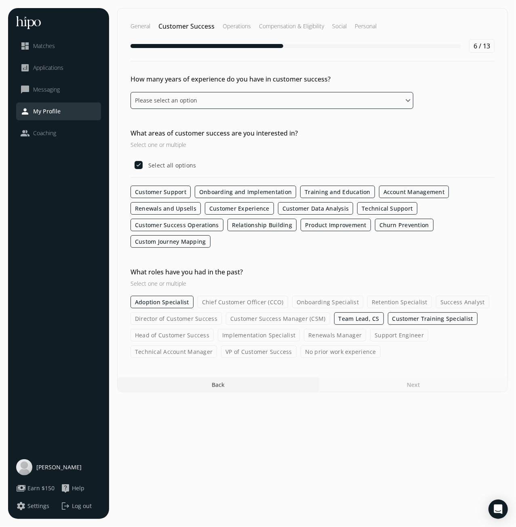
click at [130, 92] on select "Please select an option 0 - 1 years 2 - 3 years 4 - 5 years 6 - 8 years 9+ years" at bounding box center [271, 100] width 283 height 17
select select "nine_plus_years"
click option "9+ years" at bounding box center [0, 0] width 0 height 0
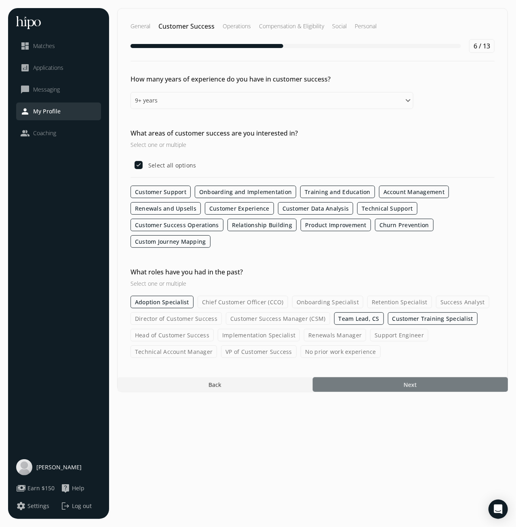
click at [425, 382] on div at bounding box center [410, 385] width 195 height 15
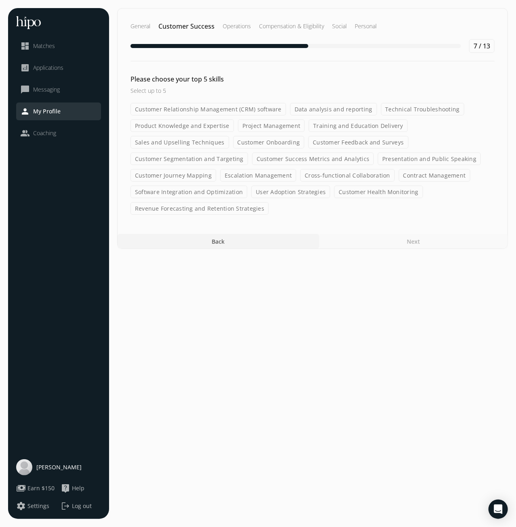
click at [257, 109] on label "Customer Relationship Management (CRM) software" at bounding box center [207, 109] width 155 height 13
click at [0, 0] on input "Customer Relationship Management (CRM) software" at bounding box center [0, 0] width 0 height 0
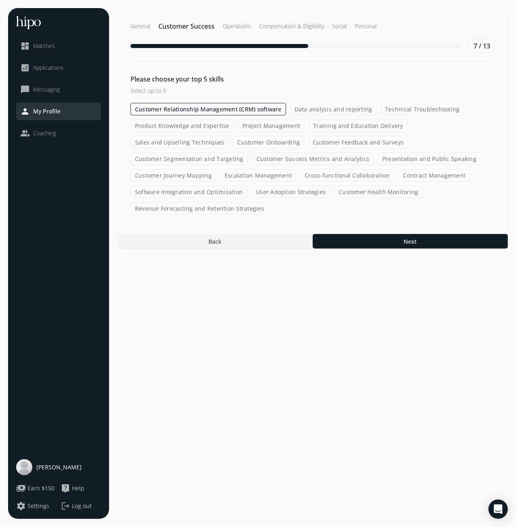
click at [214, 127] on label "Product Knowledge and Expertise" at bounding box center [181, 126] width 103 height 13
click at [0, 0] on input "Product Knowledge and Expertise" at bounding box center [0, 0] width 0 height 0
click at [295, 126] on label "Project Management" at bounding box center [272, 126] width 67 height 13
click at [0, 0] on input "Project Management" at bounding box center [0, 0] width 0 height 0
click at [262, 141] on label "Customer Onboarding" at bounding box center [268, 142] width 71 height 13
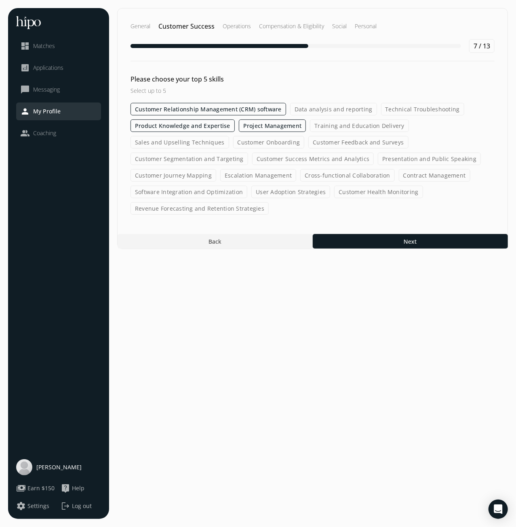
click at [0, 0] on input "Customer Onboarding" at bounding box center [0, 0] width 0 height 0
click at [274, 174] on label "Escalation Management" at bounding box center [258, 175] width 76 height 13
click at [0, 0] on input "Escalation Management" at bounding box center [0, 0] width 0 height 0
click at [353, 171] on label "Cross-functional Collaboration" at bounding box center [347, 175] width 94 height 13
click at [0, 0] on input "Cross-functional Collaboration" at bounding box center [0, 0] width 0 height 0
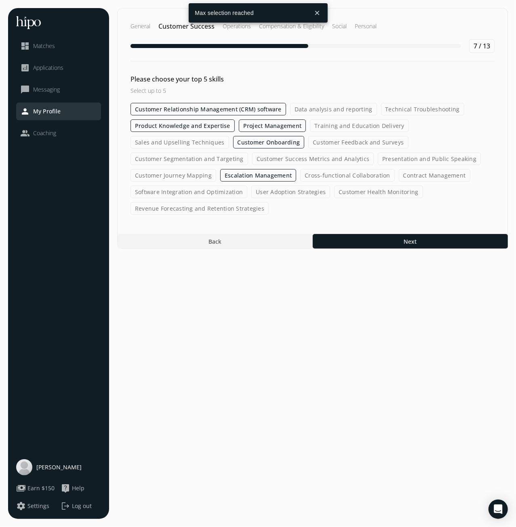
click at [319, 12] on button "close" at bounding box center [317, 13] width 15 height 15
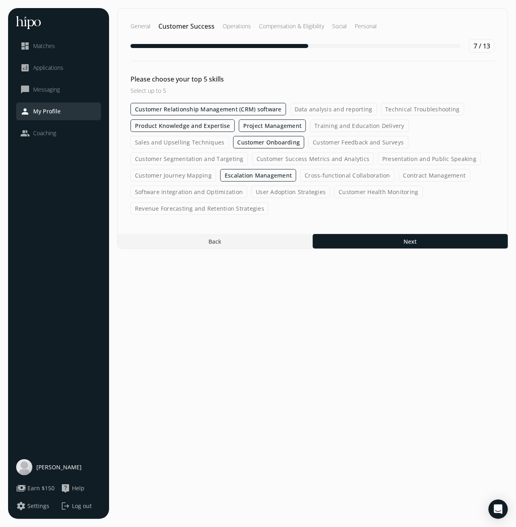
click at [235, 110] on label "Customer Relationship Management (CRM) software" at bounding box center [207, 109] width 155 height 13
click at [0, 0] on input "Customer Relationship Management (CRM) software" at bounding box center [0, 0] width 0 height 0
click at [350, 192] on label "Customer Health Monitoring" at bounding box center [378, 192] width 89 height 13
click at [0, 0] on input "Customer Health Monitoring" at bounding box center [0, 0] width 0 height 0
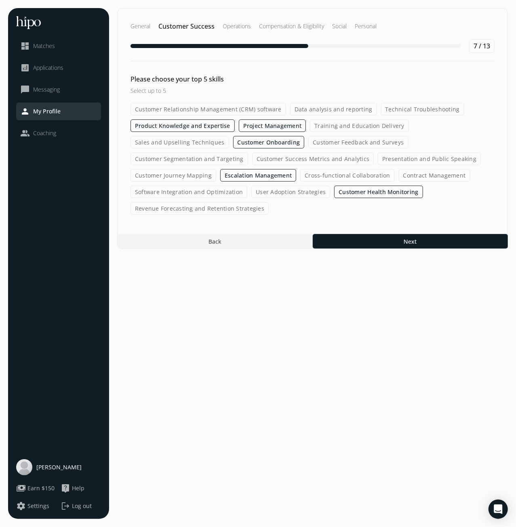
click at [350, 192] on label "Customer Health Monitoring" at bounding box center [378, 192] width 89 height 13
click at [0, 0] on input "Customer Health Monitoring" at bounding box center [0, 0] width 0 height 0
click at [278, 191] on label "User Adoption Strategies" at bounding box center [290, 192] width 79 height 13
click at [0, 0] on input "User Adoption Strategies" at bounding box center [0, 0] width 0 height 0
click at [278, 191] on label "User Adoption Strategies" at bounding box center [290, 192] width 79 height 13
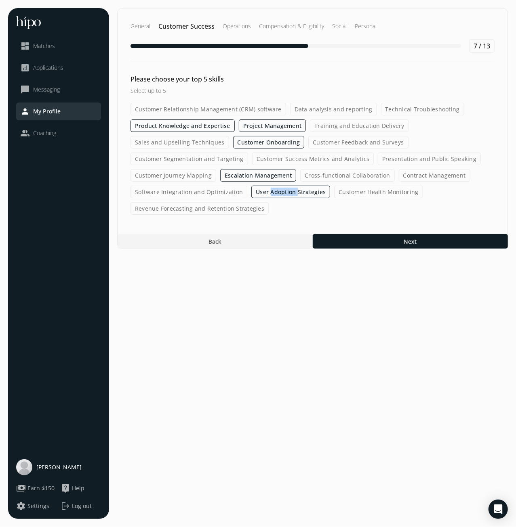
click at [0, 0] on input "User Adoption Strategies" at bounding box center [0, 0] width 0 height 0
click at [336, 172] on label "Cross-functional Collaboration" at bounding box center [347, 175] width 94 height 13
click at [0, 0] on input "Cross-functional Collaboration" at bounding box center [0, 0] width 0 height 0
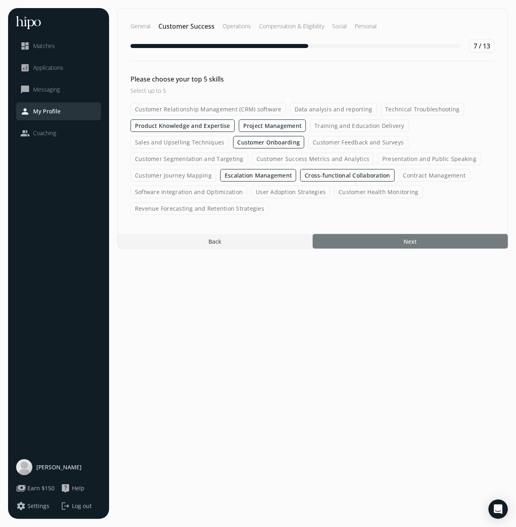
click at [415, 240] on span "Next" at bounding box center [409, 241] width 13 height 8
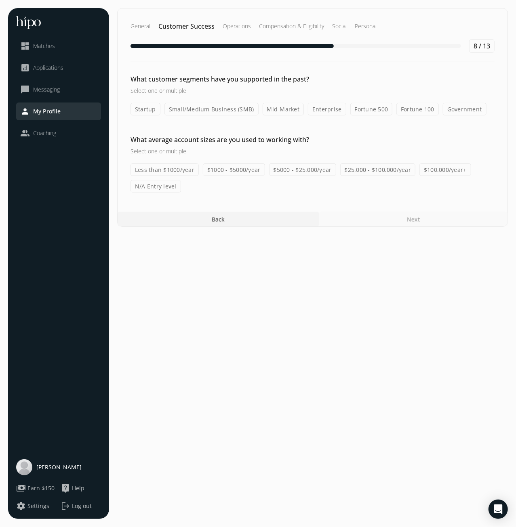
click at [321, 109] on label "Enterprise" at bounding box center [327, 109] width 38 height 13
click at [0, 0] on input "Enterprise" at bounding box center [0, 0] width 0 height 0
click at [360, 110] on label "Fortune 500" at bounding box center [371, 109] width 42 height 13
click at [0, 0] on input "Fortune 500" at bounding box center [0, 0] width 0 height 0
click at [285, 112] on label "Mid-Market" at bounding box center [283, 109] width 42 height 13
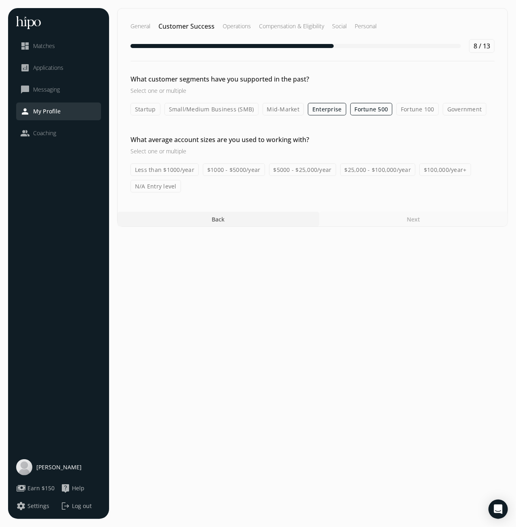
click at [0, 0] on input "Mid-Market" at bounding box center [0, 0] width 0 height 0
click at [319, 170] on label "$5000 - $25,000/year" at bounding box center [302, 170] width 67 height 13
click at [0, 0] on input "$5000 - $25,000/year" at bounding box center [0, 0] width 0 height 0
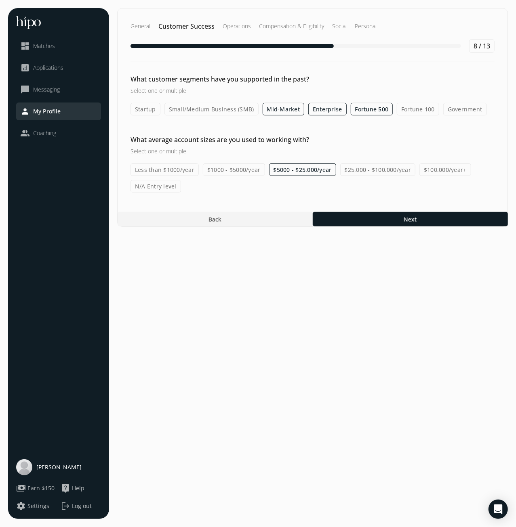
click at [360, 168] on label "$25,000 - $100,000/year" at bounding box center [378, 170] width 76 height 13
click at [0, 0] on input "$25,000 - $100,000/year" at bounding box center [0, 0] width 0 height 0
click at [430, 163] on div "What average account sizes are you used to working with? Select one or multiple…" at bounding box center [313, 164] width 390 height 58
click at [435, 168] on label "$100,000/year+" at bounding box center [445, 170] width 52 height 13
click at [0, 0] on input "$100,000/year+" at bounding box center [0, 0] width 0 height 0
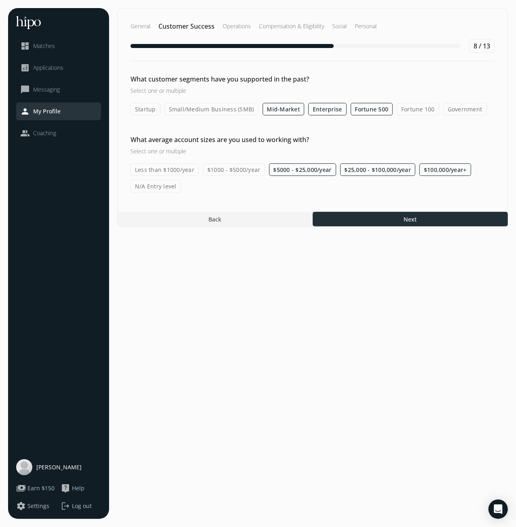
click at [428, 220] on div at bounding box center [410, 219] width 195 height 15
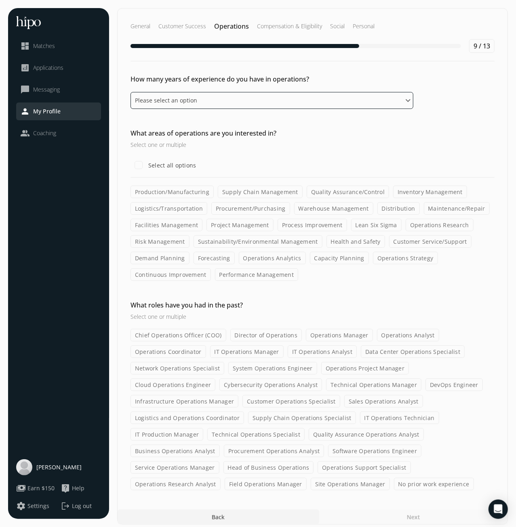
click at [130, 92] on select "Please select an option 0 - 1 years 2 - 3 years 4 - 5 years 6 - 8 years 9+ years" at bounding box center [271, 100] width 283 height 17
select select "nine_plus_years"
click option "9+ years" at bounding box center [0, 0] width 0 height 0
click at [172, 164] on label "Select all options" at bounding box center [172, 165] width 50 height 8
click at [147, 164] on input "Select all options" at bounding box center [138, 165] width 16 height 16
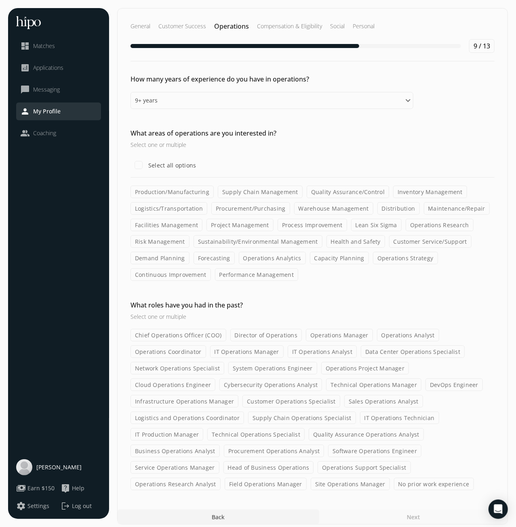
checkbox input "true"
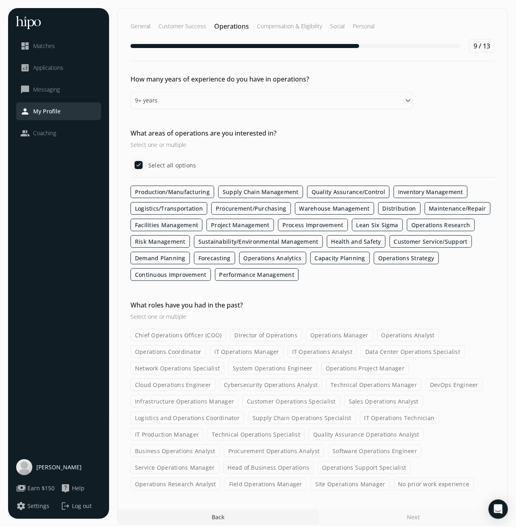
scroll to position [0, 0]
click at [168, 350] on label "Operations Coordinator" at bounding box center [168, 351] width 76 height 13
click at [0, 0] on input "Operations Coordinator" at bounding box center [0, 0] width 0 height 0
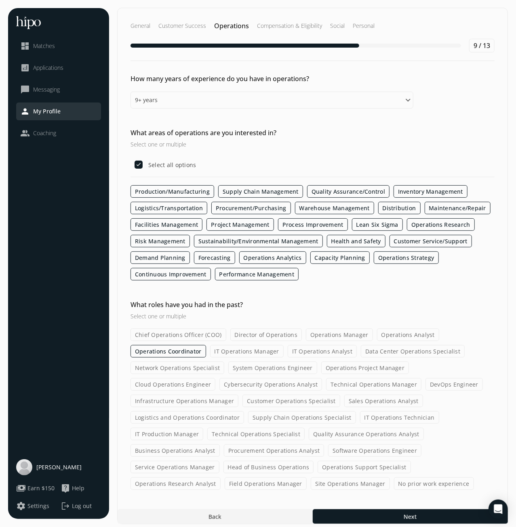
click at [242, 399] on label "Customer Operations Specialist" at bounding box center [291, 401] width 98 height 13
click at [0, 0] on input "Customer Operations Specialist" at bounding box center [0, 0] width 0 height 0
click at [244, 411] on label "Logistics and Operations Coordinator" at bounding box center [186, 417] width 113 height 13
click at [0, 0] on input "Logistics and Operations Coordinator" at bounding box center [0, 0] width 0 height 0
click at [248, 417] on label "Supply Chain Operations Specialist" at bounding box center [302, 417] width 108 height 13
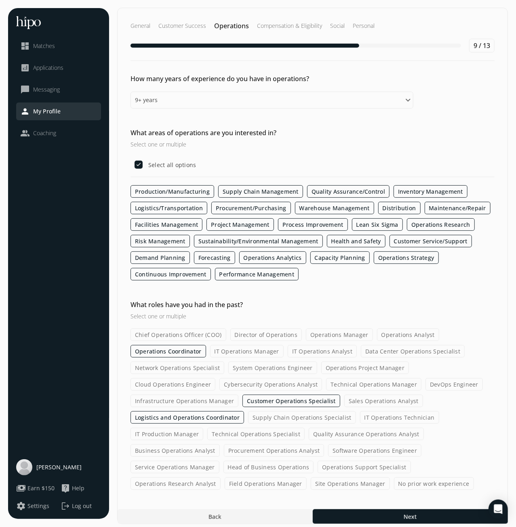
click at [0, 0] on input "Supply Chain Operations Specialist" at bounding box center [0, 0] width 0 height 0
click at [324, 445] on label "Procurement Operations Analyst" at bounding box center [274, 451] width 101 height 13
click at [0, 0] on input "Procurement Operations Analyst" at bounding box center [0, 0] width 0 height 0
click at [317, 465] on label "Operations Support Specialist" at bounding box center [363, 467] width 93 height 13
click at [0, 0] on input "Operations Support Specialist" at bounding box center [0, 0] width 0 height 0
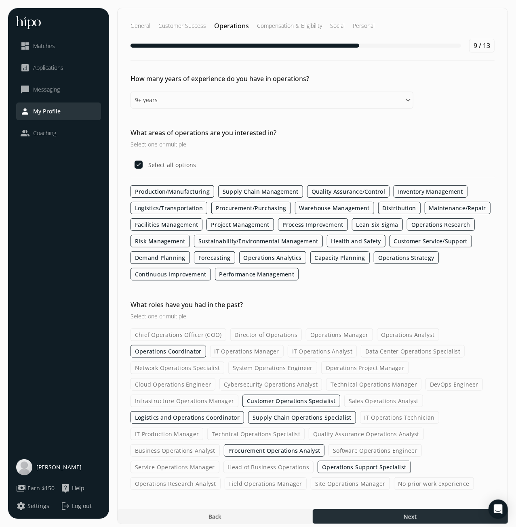
click at [400, 510] on div at bounding box center [410, 517] width 195 height 15
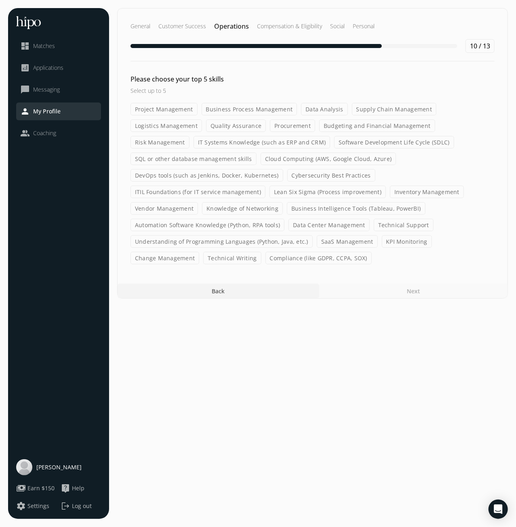
click at [407, 237] on label "KPI Monitoring" at bounding box center [407, 241] width 50 height 13
click at [0, 0] on input "KPI Monitoring" at bounding box center [0, 0] width 0 height 0
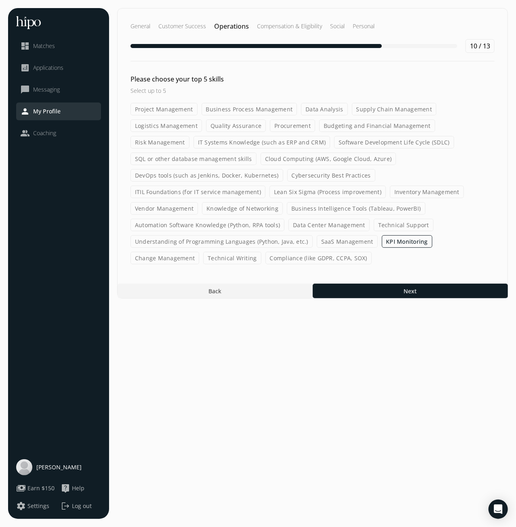
click at [235, 126] on label "Quality Assurance" at bounding box center [236, 126] width 60 height 13
click at [0, 0] on input "Quality Assurance" at bounding box center [0, 0] width 0 height 0
click at [288, 109] on label "Business Process Management" at bounding box center [249, 109] width 96 height 13
click at [0, 0] on input "Business Process Management" at bounding box center [0, 0] width 0 height 0
click at [168, 126] on label "Logistics Management" at bounding box center [165, 126] width 71 height 13
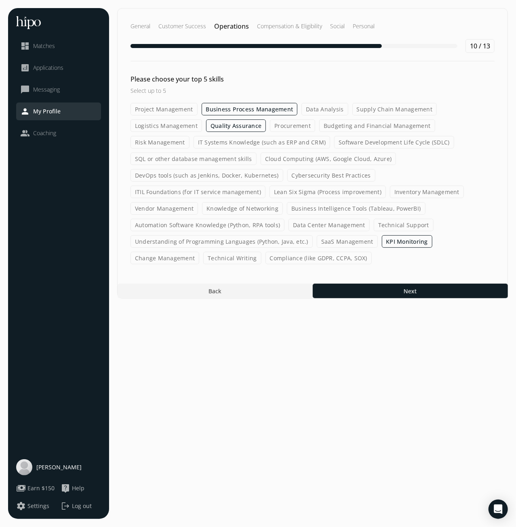
click at [0, 0] on input "Logistics Management" at bounding box center [0, 0] width 0 height 0
click at [164, 255] on label "Change Management" at bounding box center [164, 258] width 69 height 13
click at [0, 0] on input "Change Management" at bounding box center [0, 0] width 0 height 0
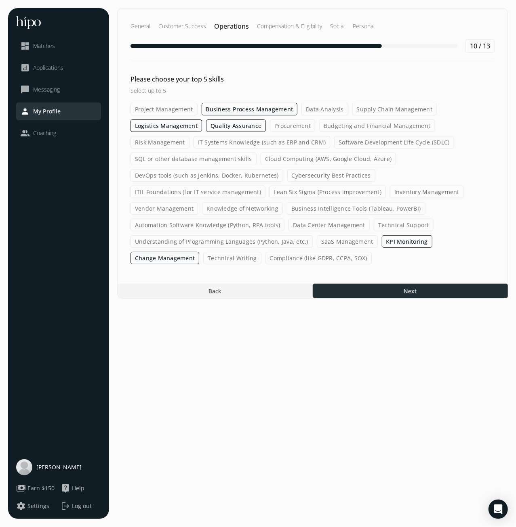
click at [365, 288] on div at bounding box center [410, 291] width 195 height 15
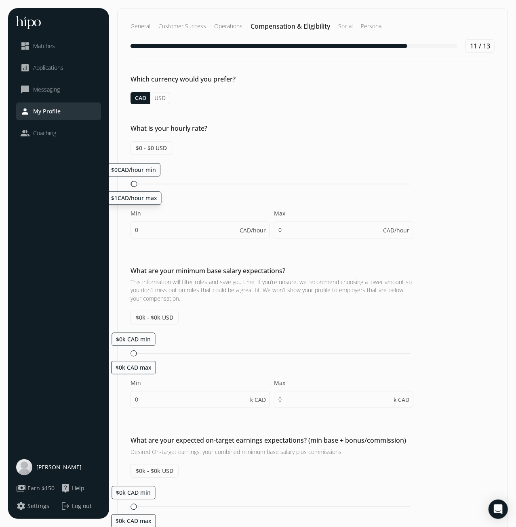
drag, startPoint x: 134, startPoint y: 182, endPoint x: 126, endPoint y: 180, distance: 8.6
click at [126, 180] on div "What is your hourly rate? $0 - $0 USD $0CAD/hour min $1CAD/hour max Min 0 CAD/h…" at bounding box center [313, 185] width 390 height 123
type input "1"
click at [176, 231] on input "0" at bounding box center [199, 230] width 139 height 17
click at [245, 230] on div "CAD/hour" at bounding box center [254, 230] width 30 height 16
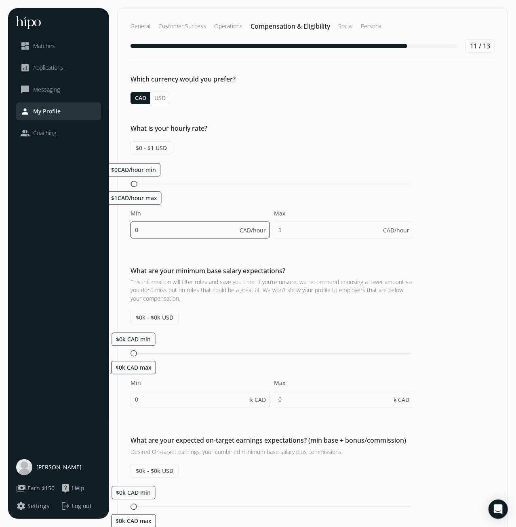
click at [180, 229] on input "0" at bounding box center [199, 230] width 139 height 17
drag, startPoint x: 147, startPoint y: 226, endPoint x: 131, endPoint y: 227, distance: 15.4
click at [131, 227] on input "0" at bounding box center [199, 230] width 139 height 17
type input "28"
click at [448, 197] on div "What is your hourly rate? $20 - $21 USD $28CAD/hour min $29CAD/hour max Min 28 …" at bounding box center [313, 185] width 390 height 123
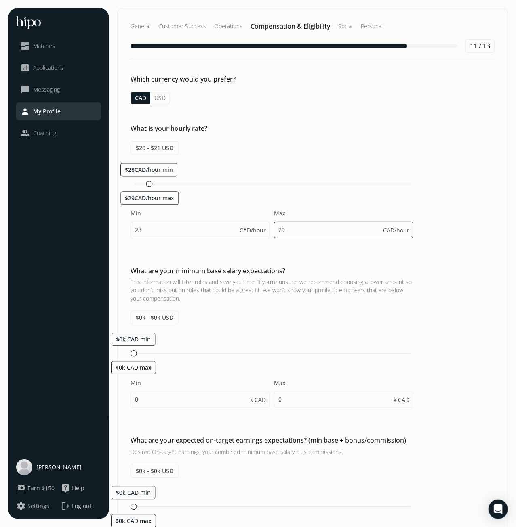
drag, startPoint x: 296, startPoint y: 231, endPoint x: 277, endPoint y: 232, distance: 18.6
click at [277, 232] on input "29" at bounding box center [343, 230] width 139 height 17
type input "35"
click at [478, 159] on div "What is your hourly rate? $20 - $21 USD $28CAD/hour min $29CAD/hour max Min 28 …" at bounding box center [313, 185] width 390 height 123
click at [160, 96] on button "USD" at bounding box center [160, 98] width 20 height 12
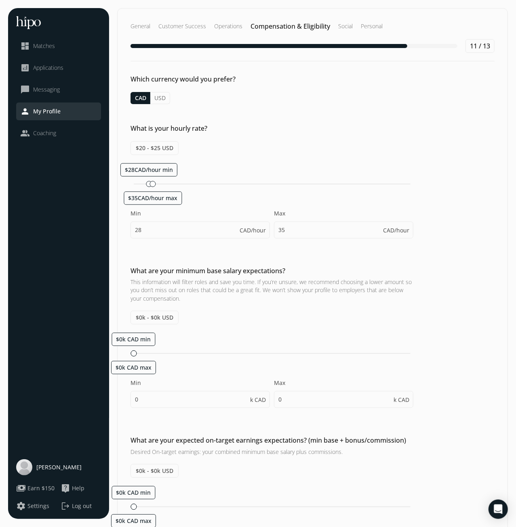
type input "20"
type input "25"
click at [374, 140] on div "What is your hourly rate? $28 - $35 CAD $20USD/hour min $25USD/hour max Min 20 …" at bounding box center [313, 185] width 390 height 123
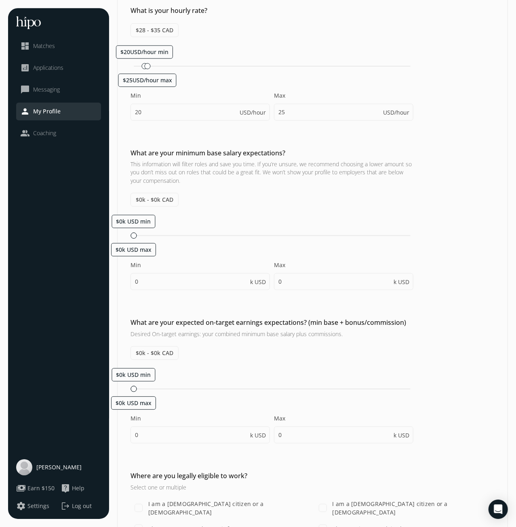
scroll to position [126, 0]
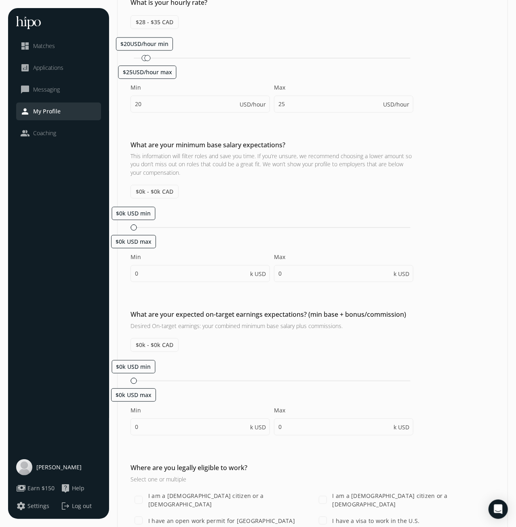
click at [163, 193] on span "$0k - $0k CAD" at bounding box center [154, 192] width 48 height 14
drag, startPoint x: 149, startPoint y: 278, endPoint x: 131, endPoint y: 275, distance: 17.7
click at [131, 275] on input "0" at bounding box center [199, 273] width 139 height 17
type input "3360"
type input "3365"
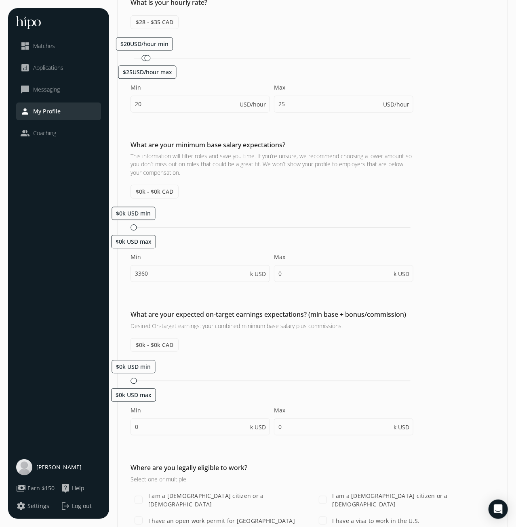
type input "3360"
type input "3365"
click at [319, 270] on input "3365" at bounding box center [343, 273] width 139 height 17
drag, startPoint x: 317, startPoint y: 273, endPoint x: 259, endPoint y: 272, distance: 58.2
click at [274, 272] on input "3365" at bounding box center [343, 273] width 139 height 17
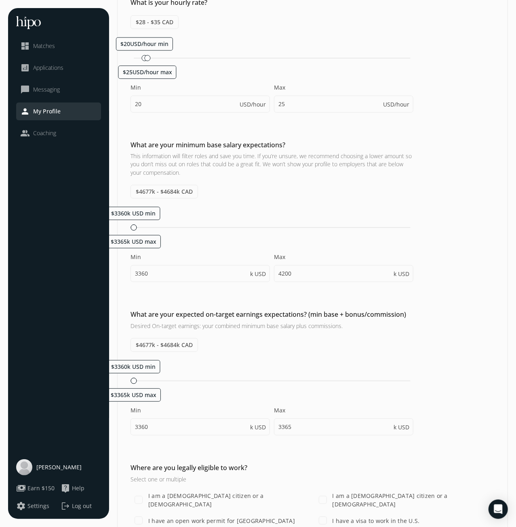
type input "3390"
click at [457, 233] on div "What are your minimum base salary expectations? This information will filter ro…" at bounding box center [313, 215] width 390 height 150
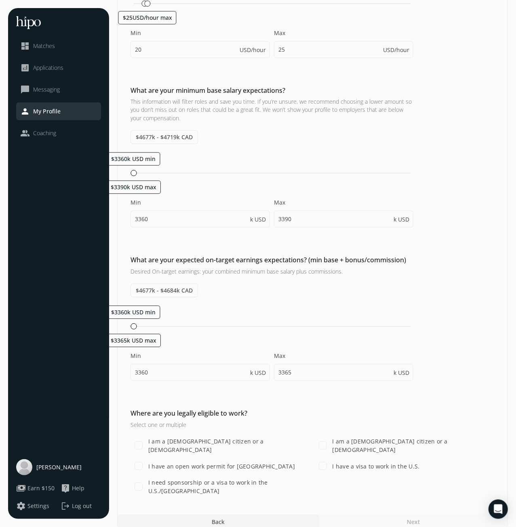
scroll to position [187, 0]
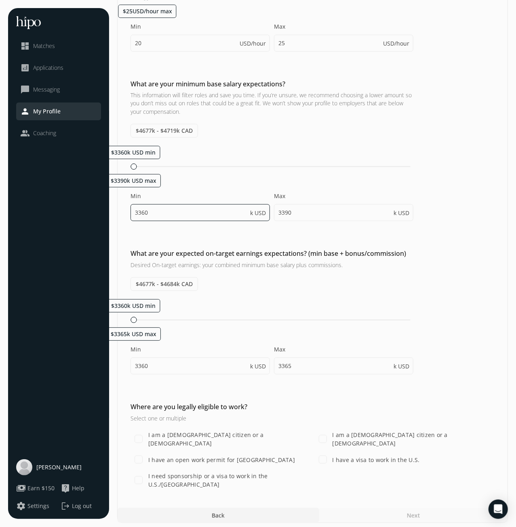
drag, startPoint x: 153, startPoint y: 211, endPoint x: 128, endPoint y: 211, distance: 25.0
click at [130, 211] on input "3360" at bounding box center [199, 212] width 139 height 17
type input "40"
type input "70"
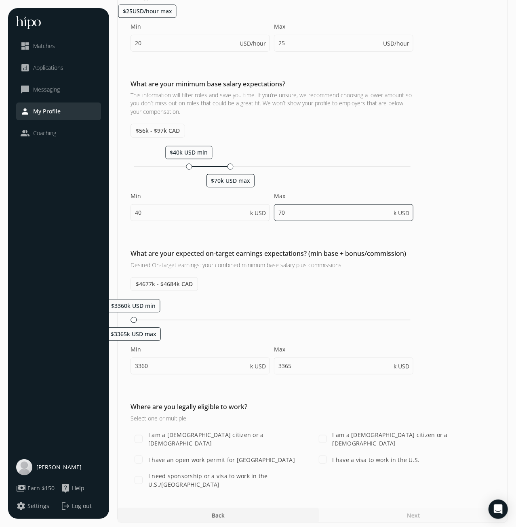
drag, startPoint x: 289, startPoint y: 212, endPoint x: 276, endPoint y: 212, distance: 13.3
click at [276, 212] on input "70" at bounding box center [343, 212] width 139 height 17
click at [467, 203] on div "What are your minimum base salary expectations? This information will filter ro…" at bounding box center [313, 154] width 390 height 150
drag, startPoint x: 156, startPoint y: 363, endPoint x: 108, endPoint y: 365, distance: 48.5
click at [130, 365] on input "3360" at bounding box center [199, 366] width 139 height 17
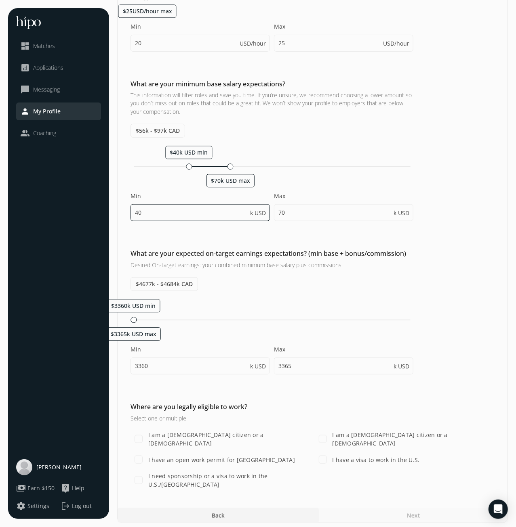
drag, startPoint x: 147, startPoint y: 211, endPoint x: 130, endPoint y: 210, distance: 17.8
click at [130, 210] on input "40" at bounding box center [199, 212] width 139 height 17
type input "30"
type input "60"
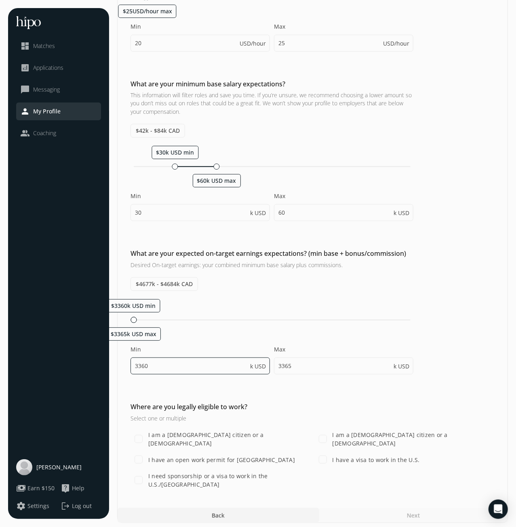
drag, startPoint x: 153, startPoint y: 361, endPoint x: 129, endPoint y: 365, distance: 25.0
click at [130, 365] on input "3360" at bounding box center [199, 366] width 139 height 17
type input "50"
type input "80"
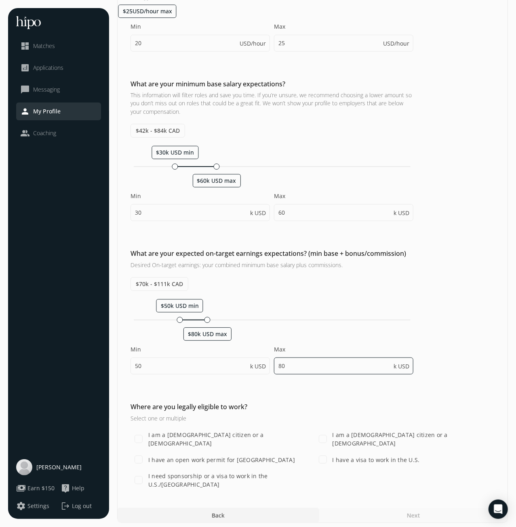
drag, startPoint x: 305, startPoint y: 356, endPoint x: 269, endPoint y: 359, distance: 36.9
click at [274, 359] on input "80" at bounding box center [343, 366] width 139 height 17
click at [445, 317] on div "What are your expected on-target earnings expectations? (min base + bonus/commi…" at bounding box center [313, 316] width 390 height 134
click at [243, 477] on label "I need sponsorship or a visa to work in the U.S./[GEOGRAPHIC_DATA]" at bounding box center [229, 480] width 164 height 17
click at [147, 477] on input "I need sponsorship or a visa to work in the U.S./[GEOGRAPHIC_DATA]" at bounding box center [138, 480] width 16 height 16
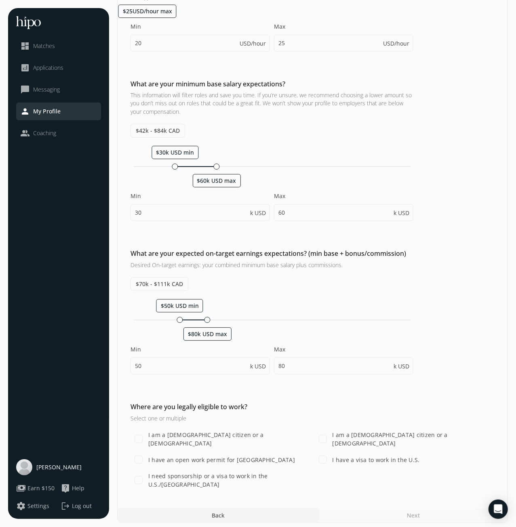
checkbox input "true"
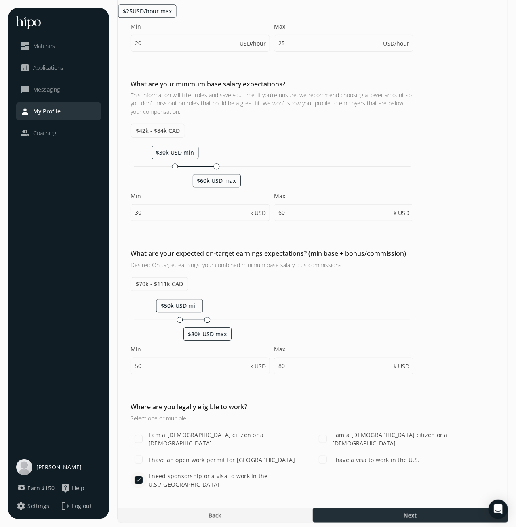
click at [397, 515] on div at bounding box center [410, 515] width 195 height 15
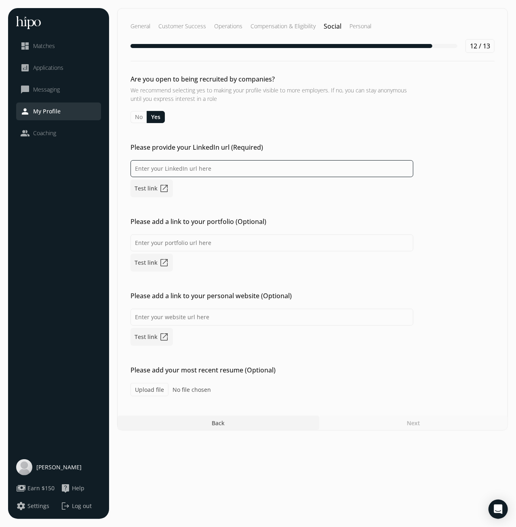
click at [196, 166] on input at bounding box center [271, 168] width 283 height 17
paste input "[URL][DOMAIN_NAME][PERSON_NAME]"
type input "[URL][DOMAIN_NAME][PERSON_NAME]"
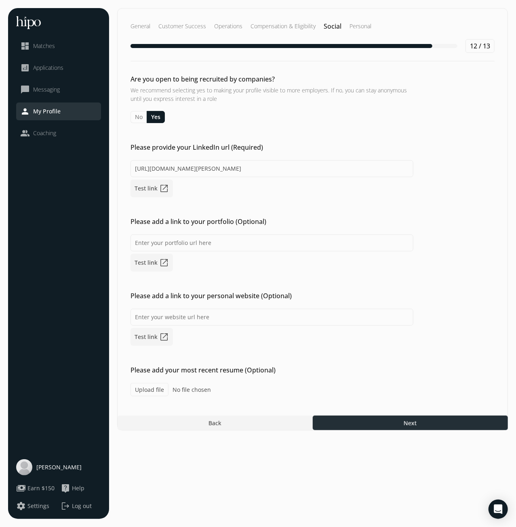
click at [388, 424] on div at bounding box center [410, 423] width 195 height 15
